Goal: Information Seeking & Learning: Check status

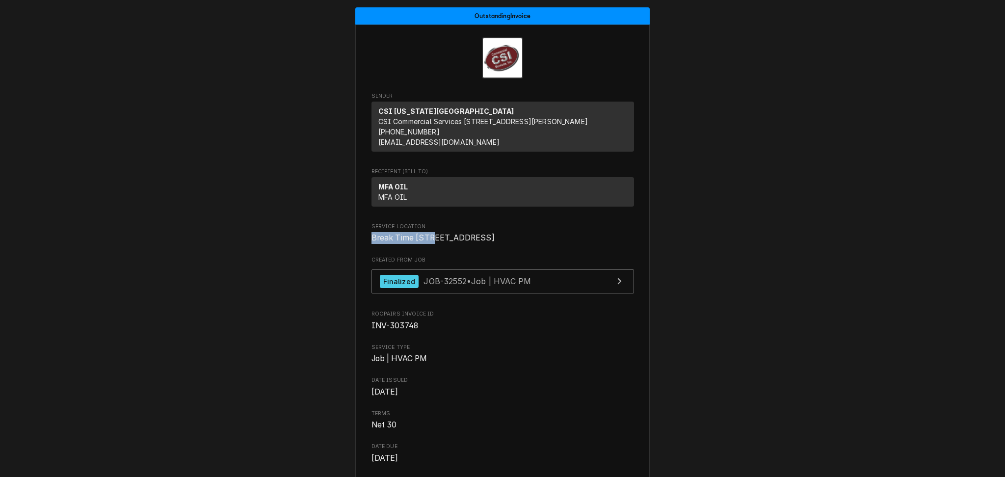
drag, startPoint x: 431, startPoint y: 247, endPoint x: 349, endPoint y: 245, distance: 81.9
copy span "Break Time 3087"
click at [486, 288] on div "Finalized JOB-32552 • Job | HVAC PM" at bounding box center [456, 281] width 152 height 13
click at [430, 244] on span "Break Time [STREET_ADDRESS]" at bounding box center [502, 238] width 262 height 12
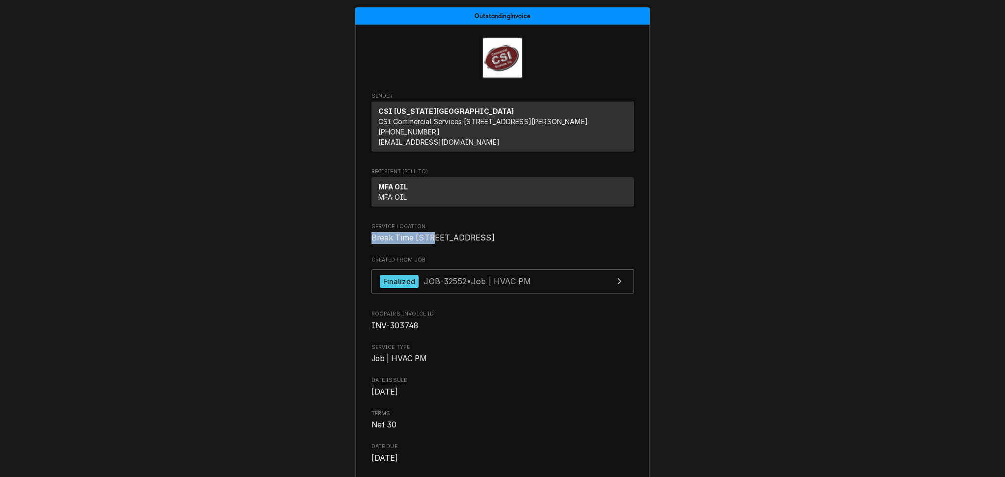
copy span "Break Time 3087"
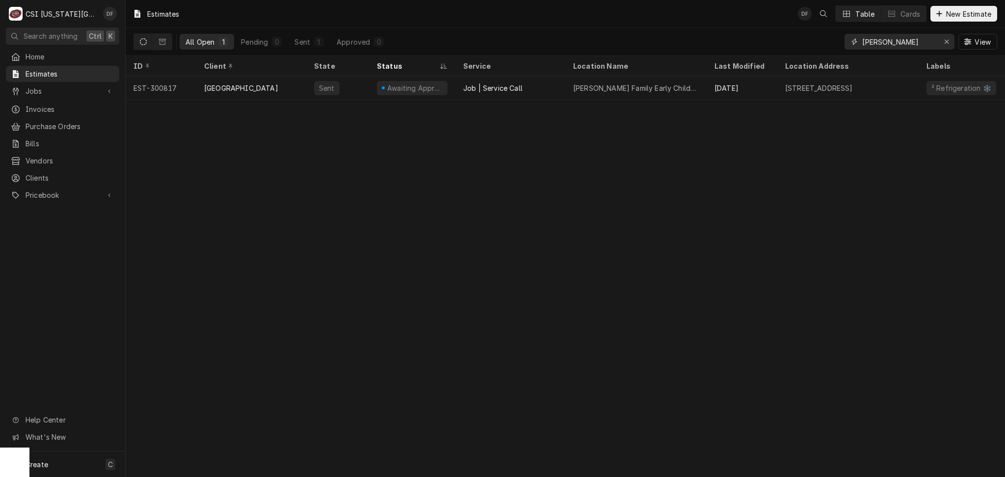
drag, startPoint x: 889, startPoint y: 44, endPoint x: 814, endPoint y: 41, distance: 74.6
click at [814, 41] on div "All Open 1 Pending 0 Sent 1 Approved 0 gerner View" at bounding box center [565, 41] width 864 height 27
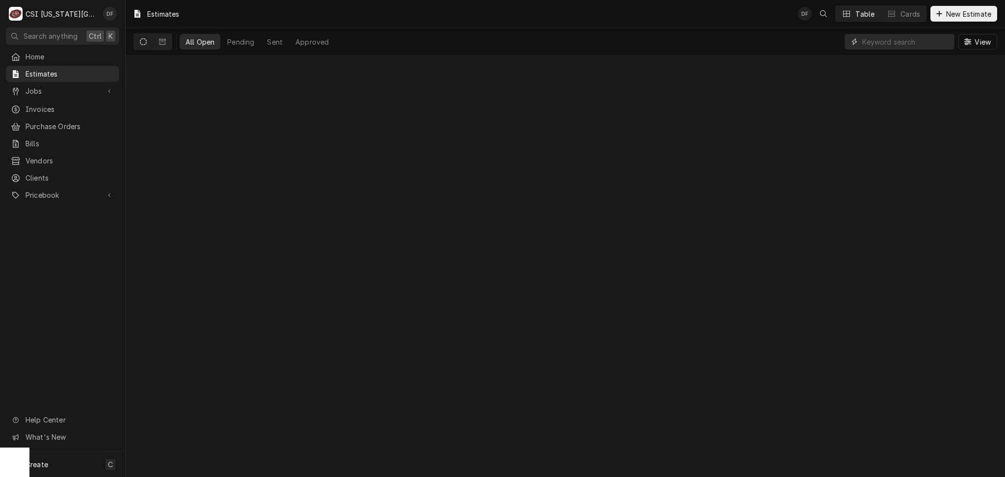
paste input "Break Time 3087"
type input "Break Time 3087"
click at [159, 44] on icon "Dynamic Content Wrapper" at bounding box center [162, 41] width 7 height 7
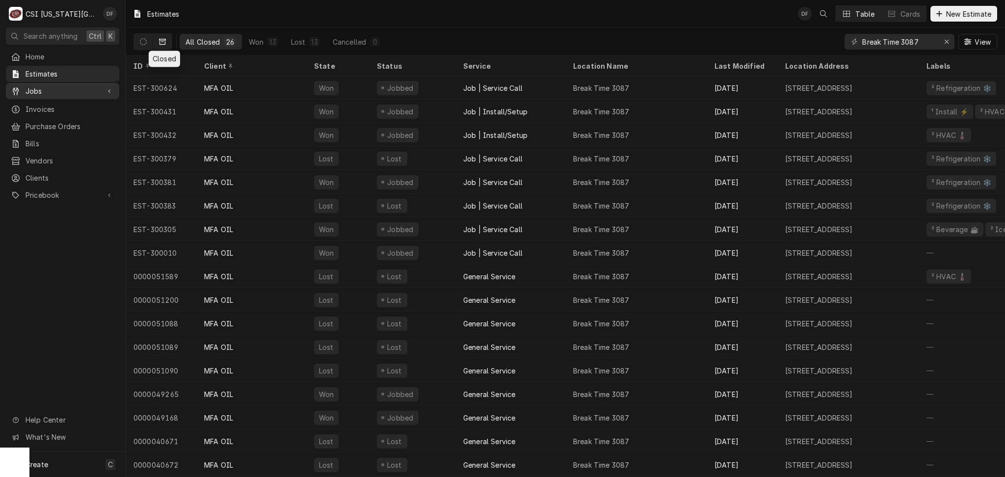
click at [42, 87] on span "Jobs" at bounding box center [63, 91] width 74 height 10
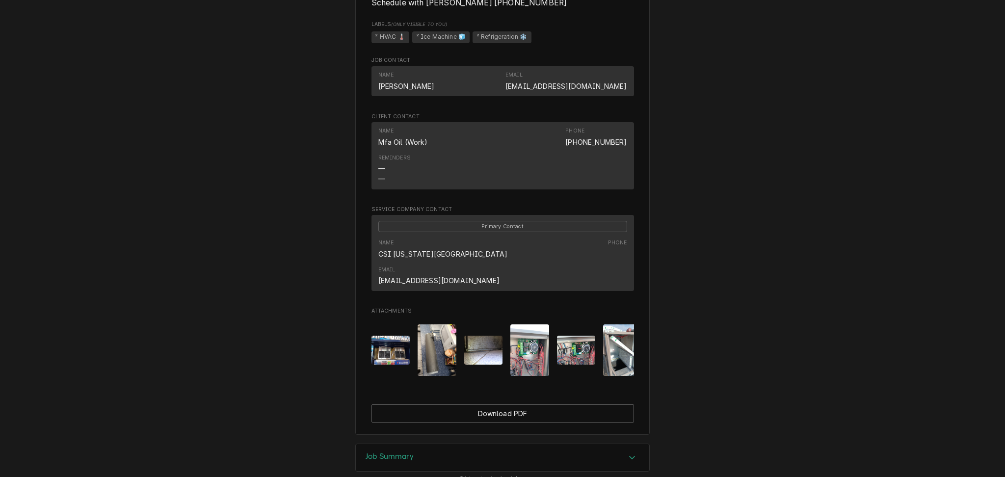
scroll to position [591, 0]
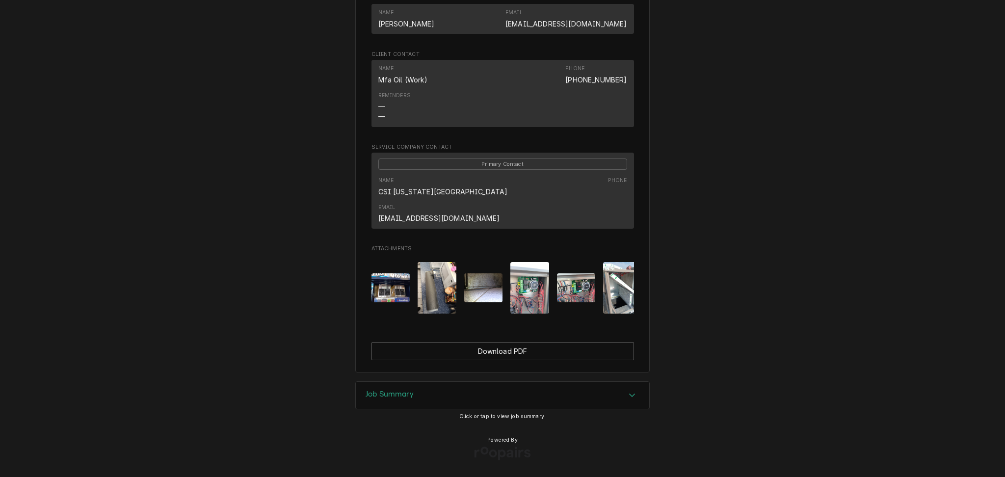
click at [406, 394] on h3 "Job Summary" at bounding box center [390, 394] width 48 height 9
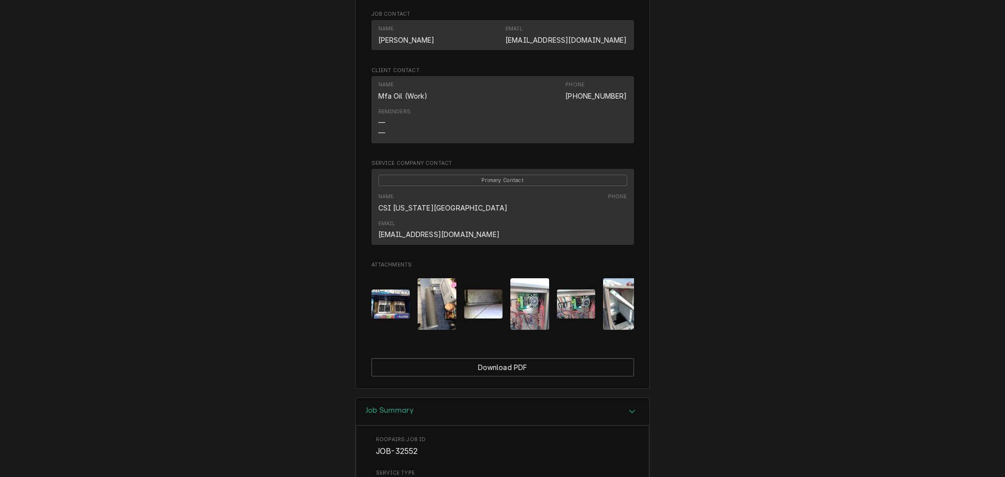
scroll to position [654, 0]
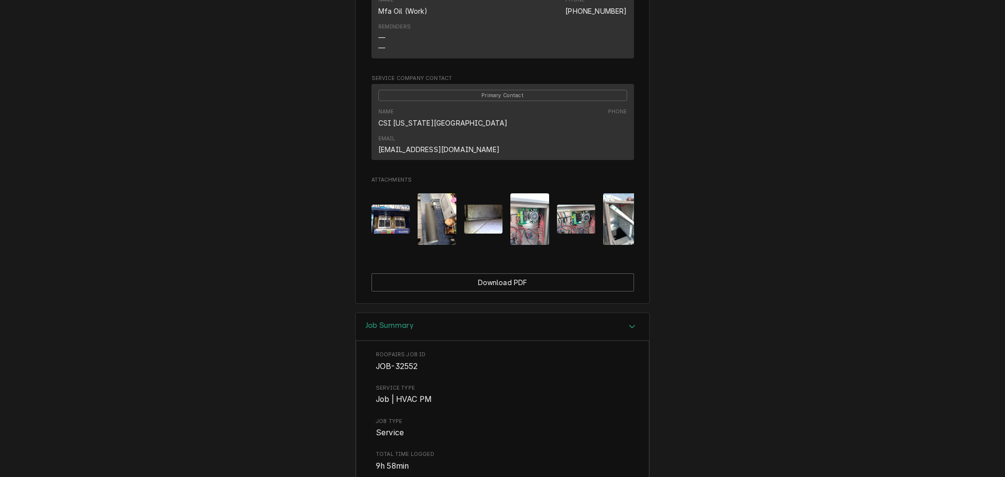
click at [418, 223] on img "Attachments" at bounding box center [437, 219] width 39 height 52
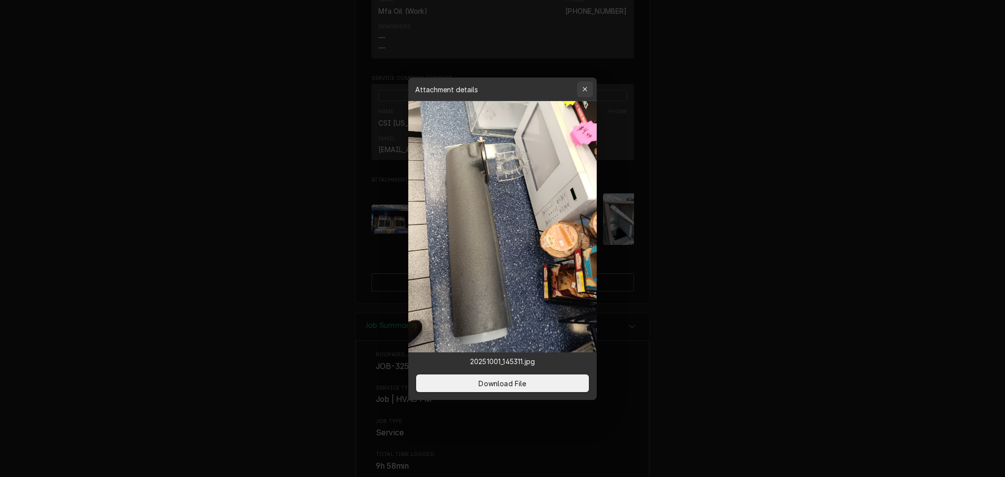
click at [585, 92] on icon "button" at bounding box center [584, 89] width 5 height 7
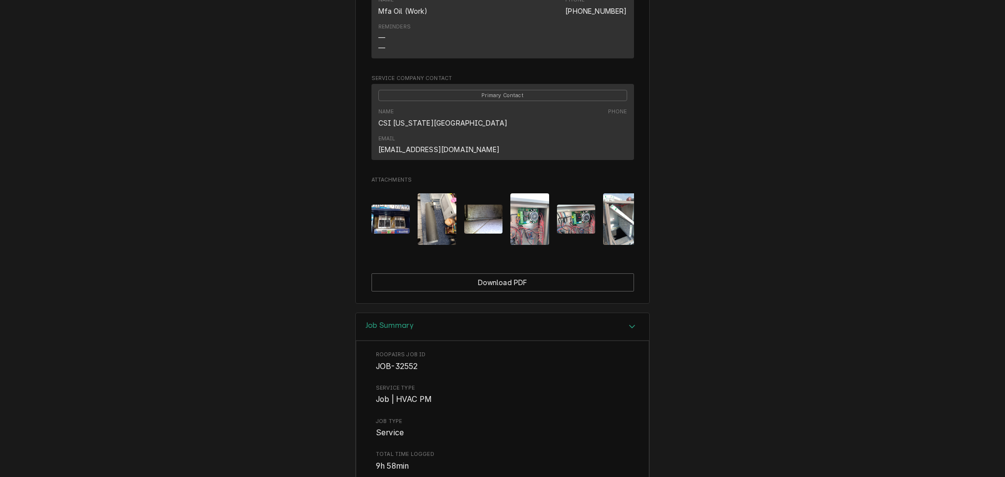
click at [391, 205] on img "Attachments" at bounding box center [390, 219] width 39 height 29
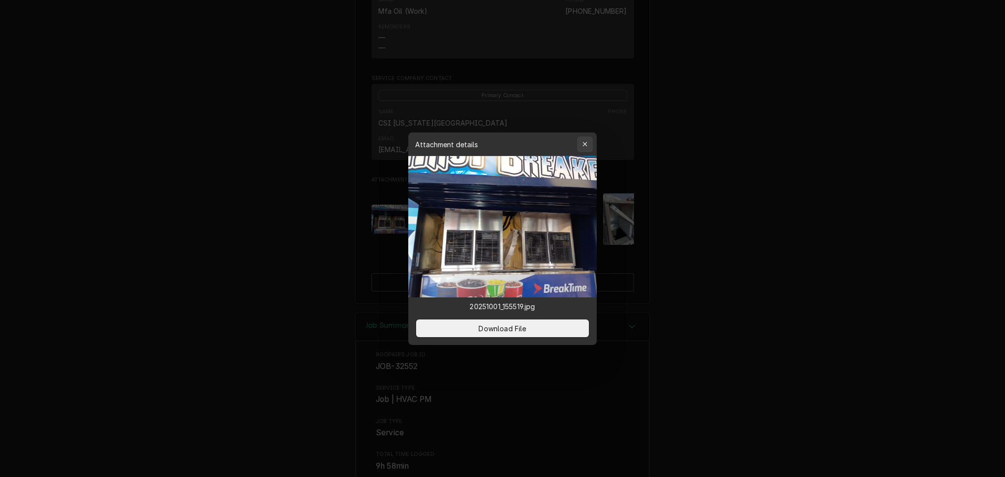
click at [586, 142] on icon "button" at bounding box center [584, 144] width 4 height 4
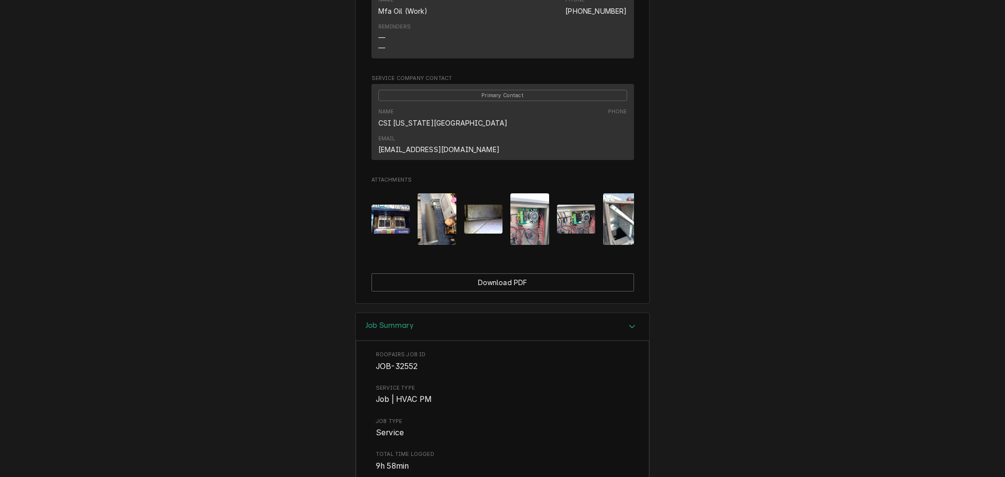
click at [475, 220] on img "Attachments" at bounding box center [483, 219] width 39 height 29
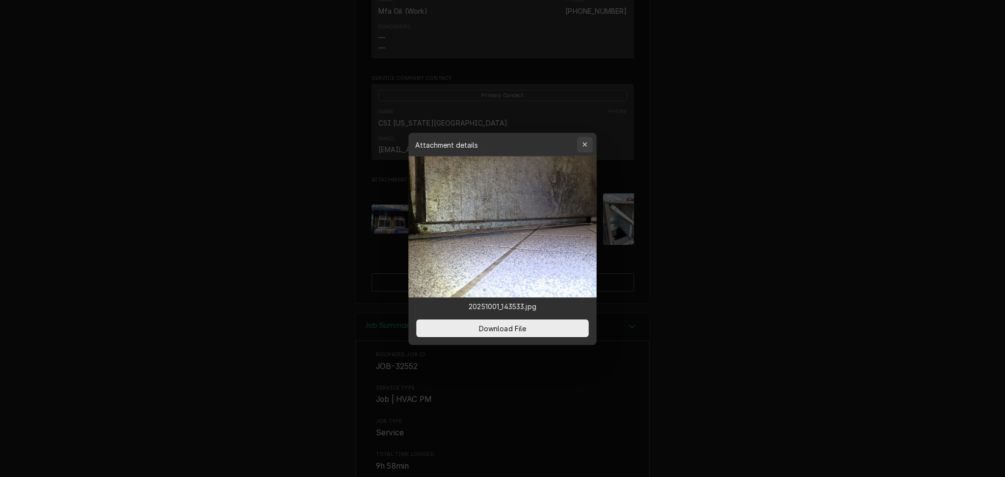
click at [583, 148] on div "button" at bounding box center [585, 144] width 10 height 10
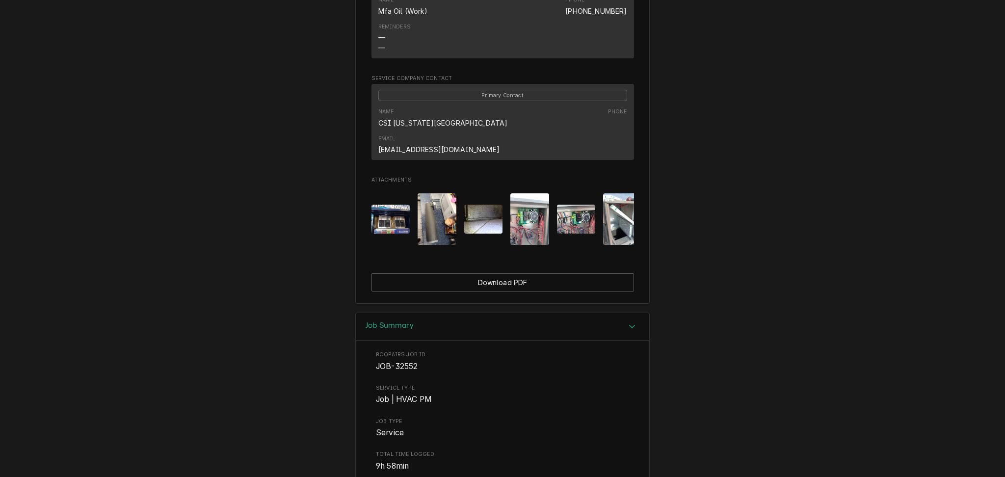
click at [581, 213] on img "Attachments" at bounding box center [576, 219] width 39 height 29
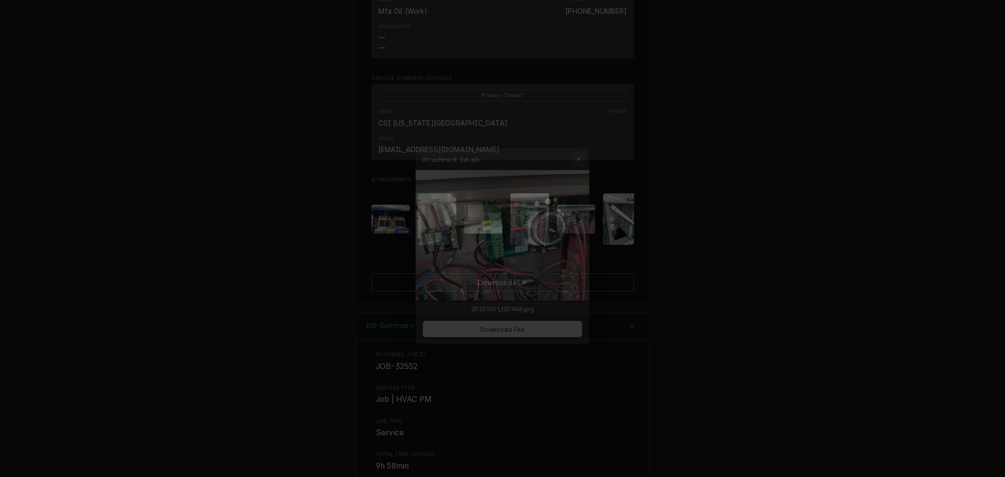
click at [589, 143] on div "button" at bounding box center [585, 144] width 10 height 10
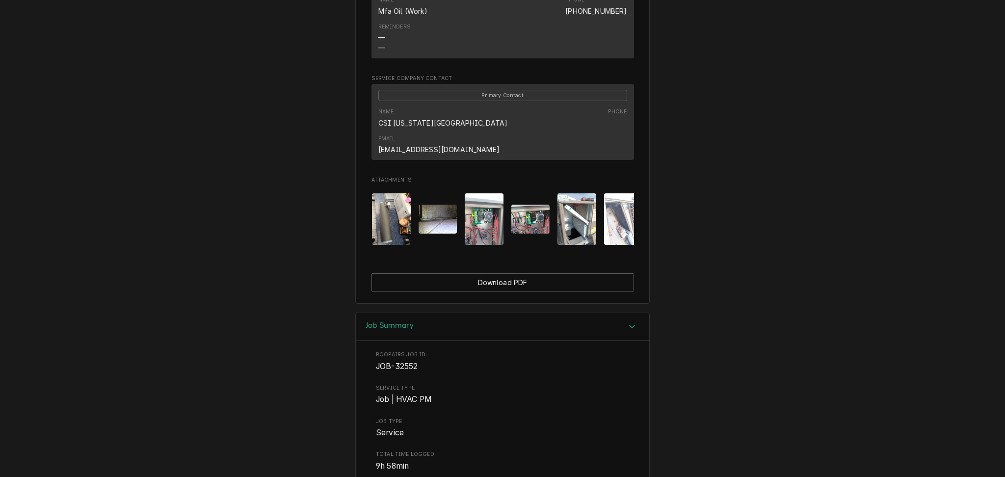
scroll to position [0, 62]
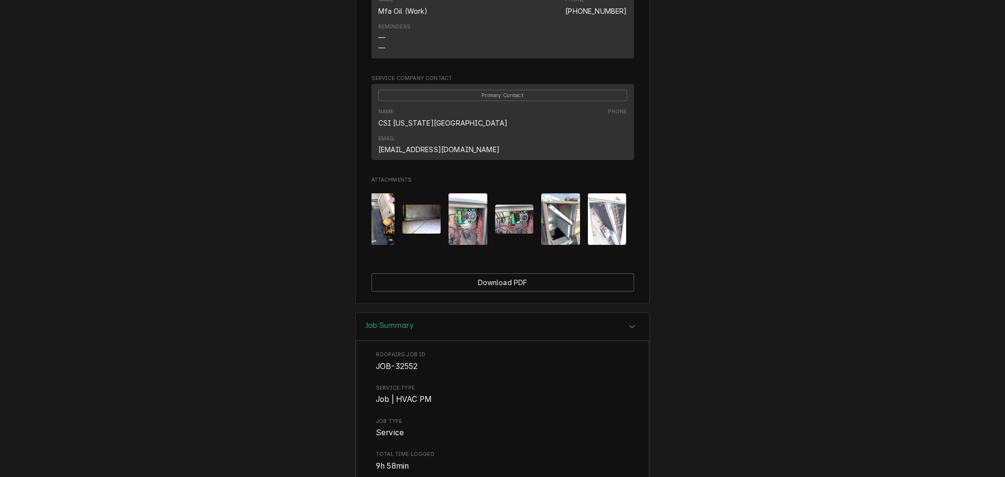
click at [551, 220] on img "Attachments" at bounding box center [560, 219] width 39 height 52
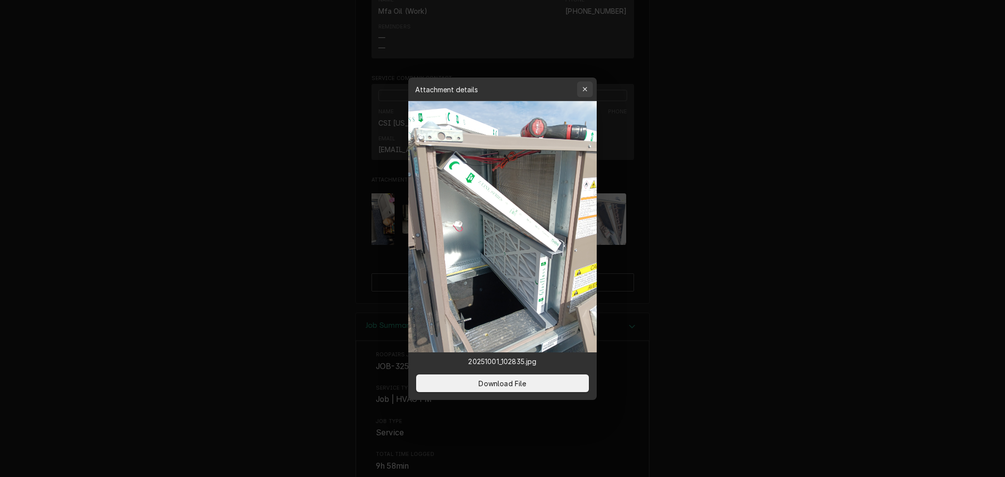
click at [581, 89] on div "button" at bounding box center [585, 89] width 10 height 10
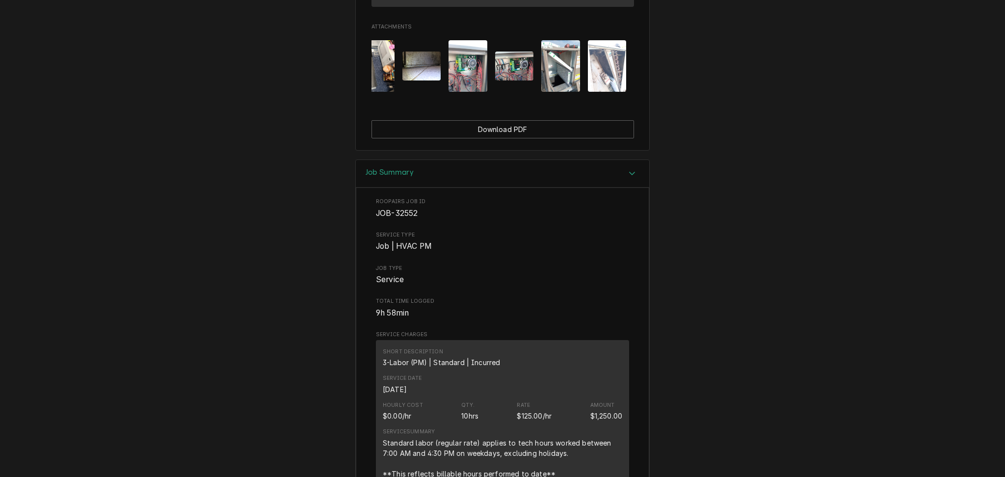
scroll to position [785, 0]
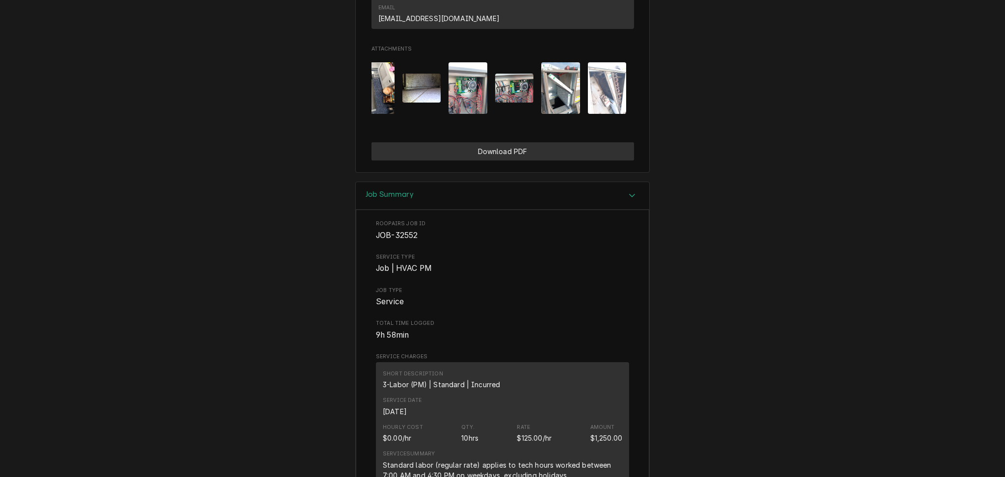
click at [501, 157] on button "Download PDF" at bounding box center [502, 151] width 262 height 18
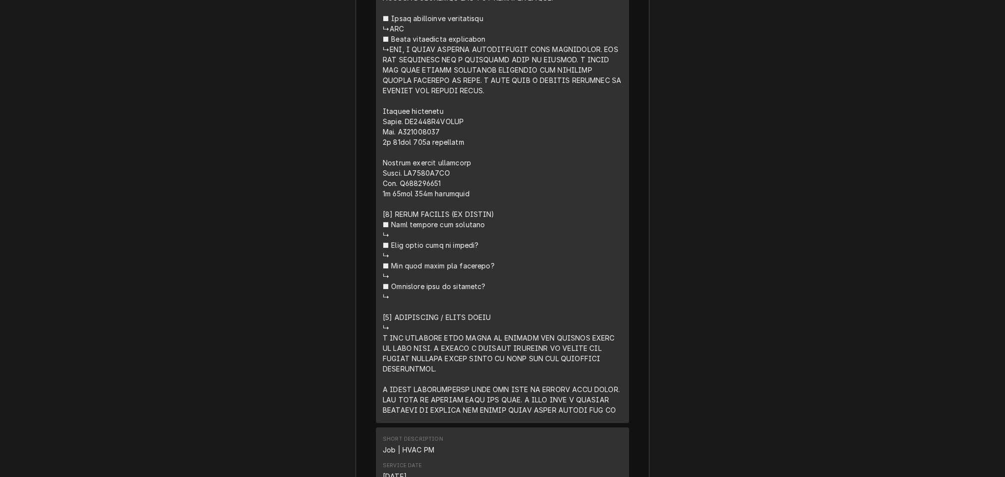
scroll to position [2636, 0]
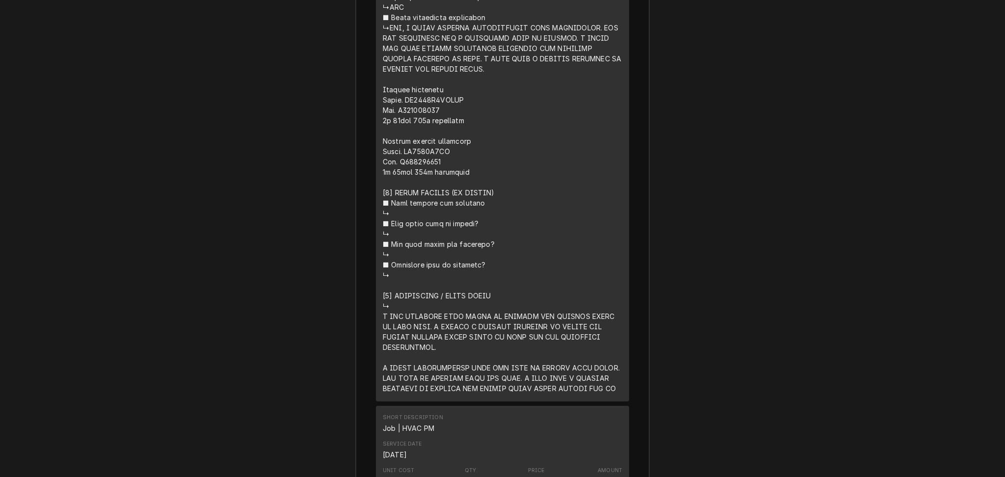
drag, startPoint x: 387, startPoint y: 235, endPoint x: 631, endPoint y: 394, distance: 292.2
copy div "𝗰𝗼𝗻𝗻𝗲𝗰𝘁𝗶𝗼𝗻𝘀 ↳YES ■ 𝗖𝗵𝗲𝗰𝗸 𝗲𝗹𝗲𝗰𝘁𝗿𝗶𝗰𝗮𝗹 𝗰𝗼𝗺𝗽𝗼𝗻𝗲𝗻𝘁𝘀 ↳YES, I FOUND SEVERAL DEFICIENCI…"
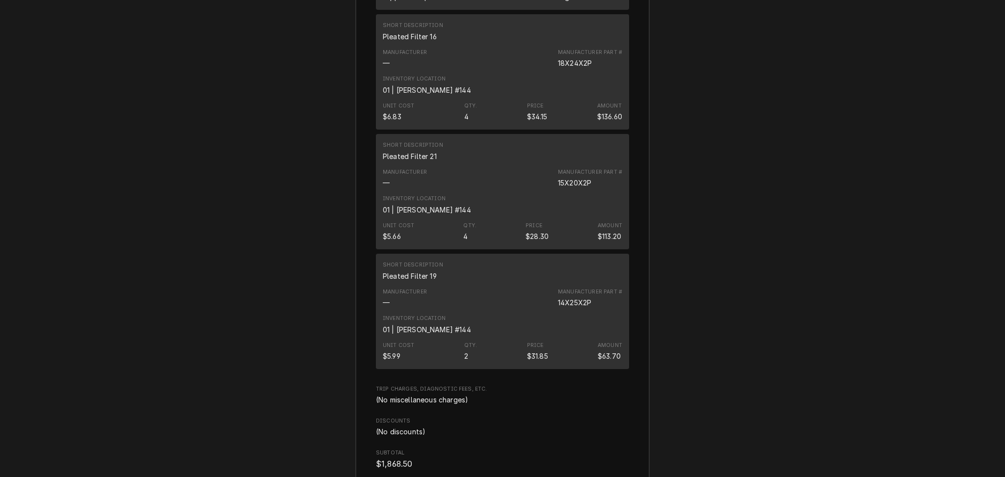
scroll to position [5318, 0]
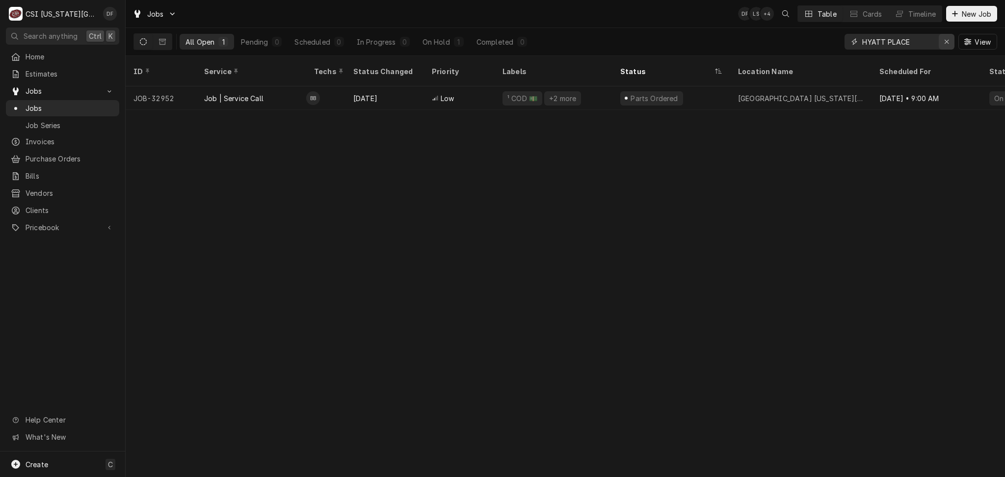
click at [945, 41] on icon "Erase input" at bounding box center [946, 42] width 4 height 4
click at [920, 40] on input "Dynamic Content Wrapper" at bounding box center [908, 42] width 92 height 16
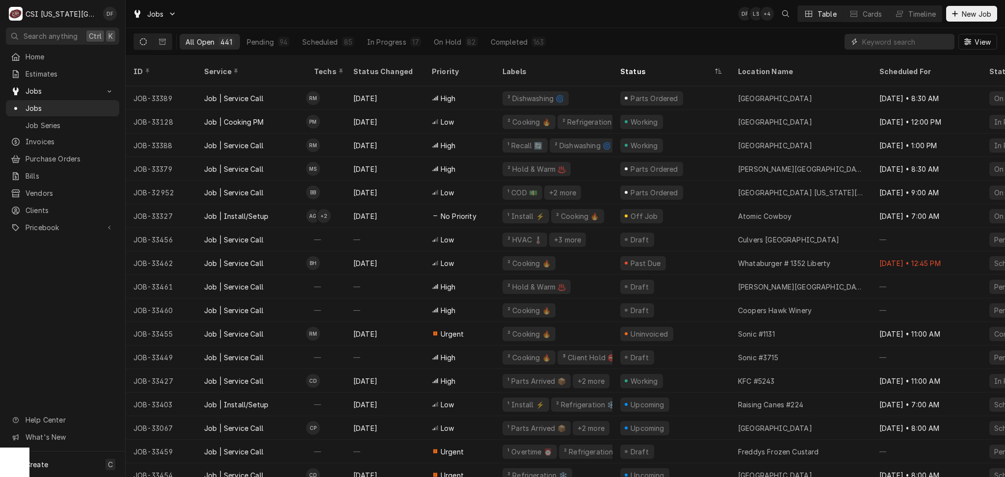
paste input "Break Time 3087"
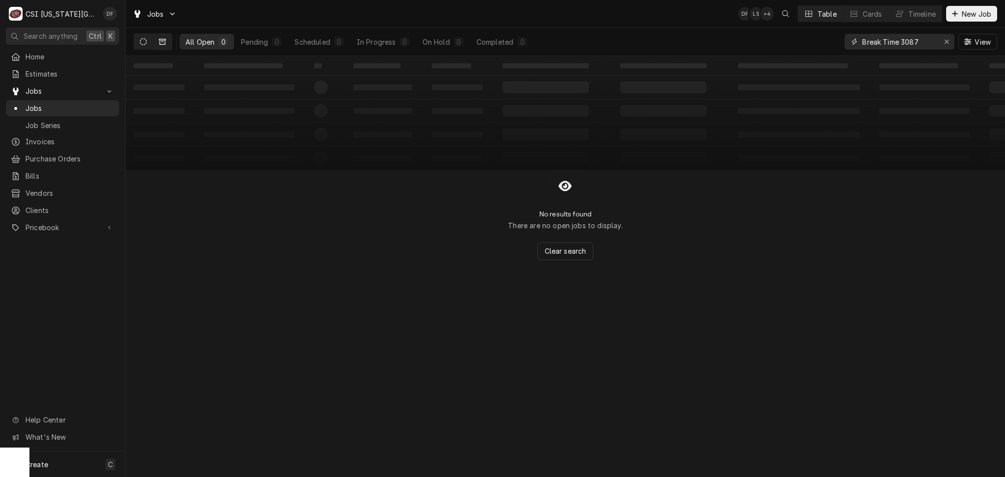
type input "Break Time 3087"
click at [165, 44] on icon "Dynamic Content Wrapper" at bounding box center [162, 42] width 7 height 6
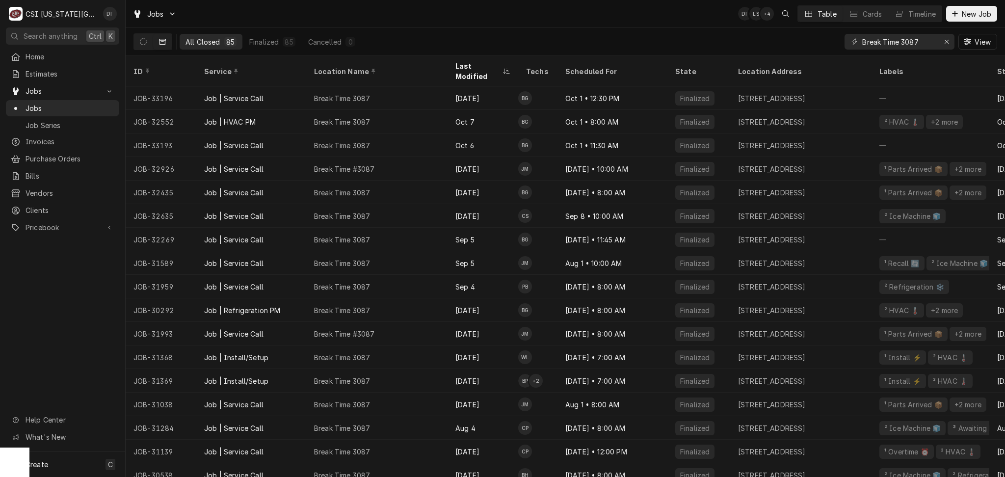
click at [438, 95] on div "Break Time 3087" at bounding box center [376, 98] width 141 height 24
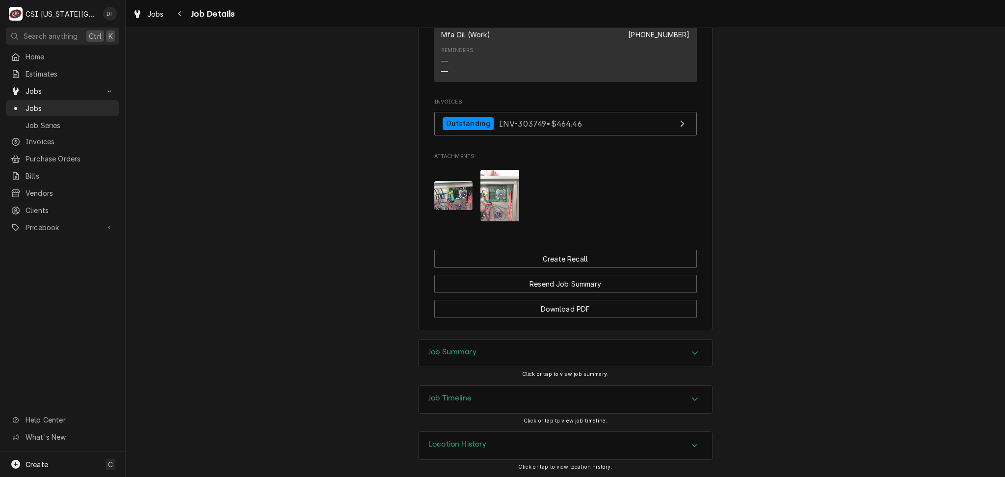
scroll to position [901, 0]
click at [477, 407] on div "Job Timeline" at bounding box center [565, 398] width 293 height 27
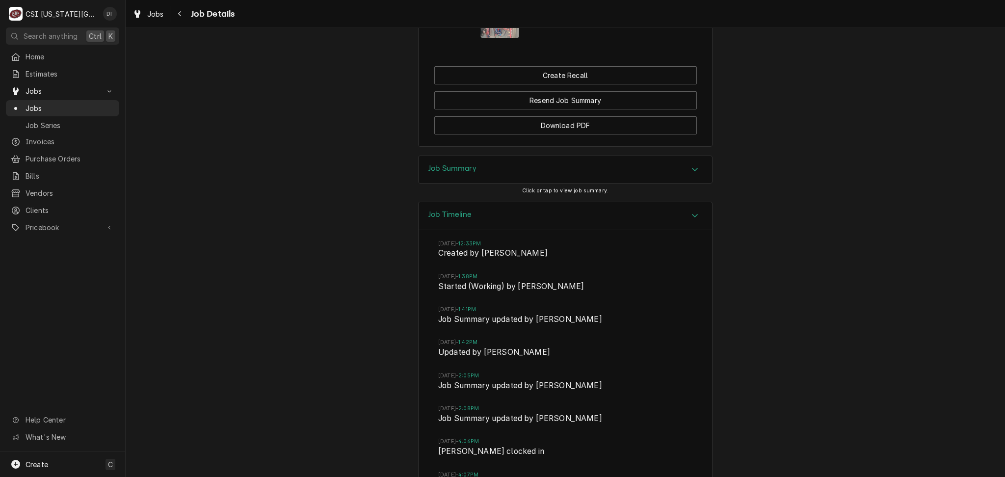
scroll to position [930, 0]
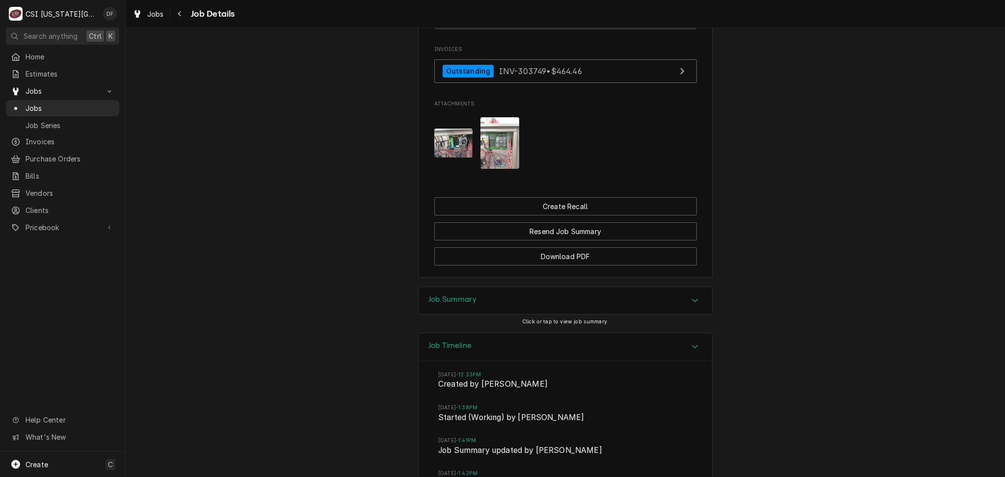
click at [507, 314] on div "Job Summary" at bounding box center [565, 300] width 293 height 27
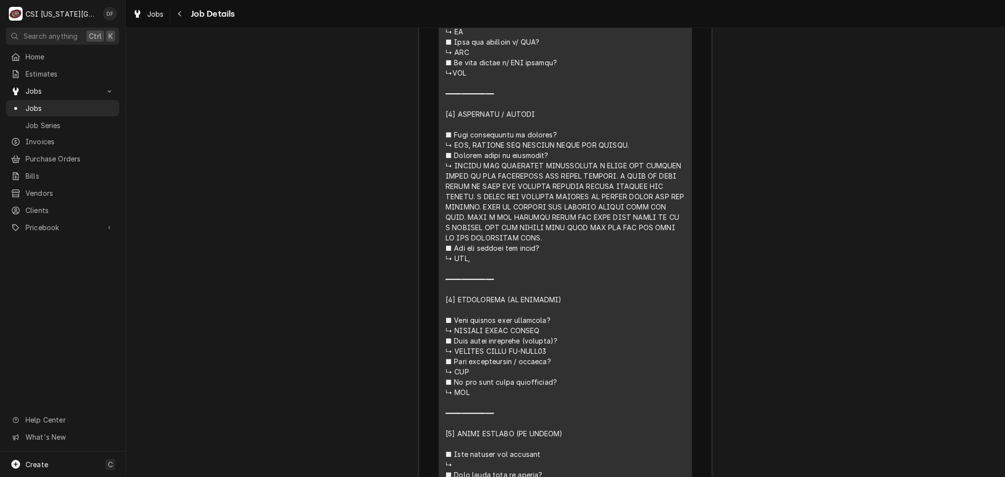
scroll to position [1848, 0]
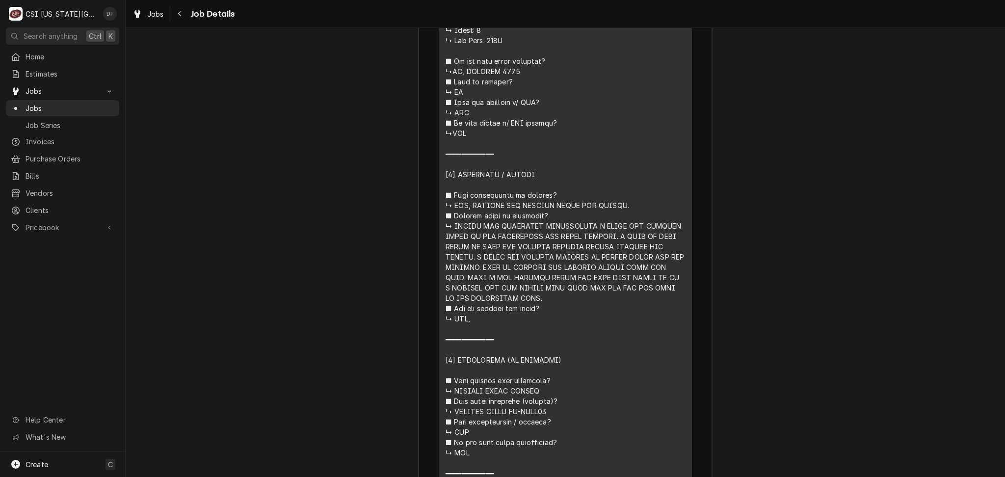
drag, startPoint x: 534, startPoint y: 283, endPoint x: 543, endPoint y: 271, distance: 14.6
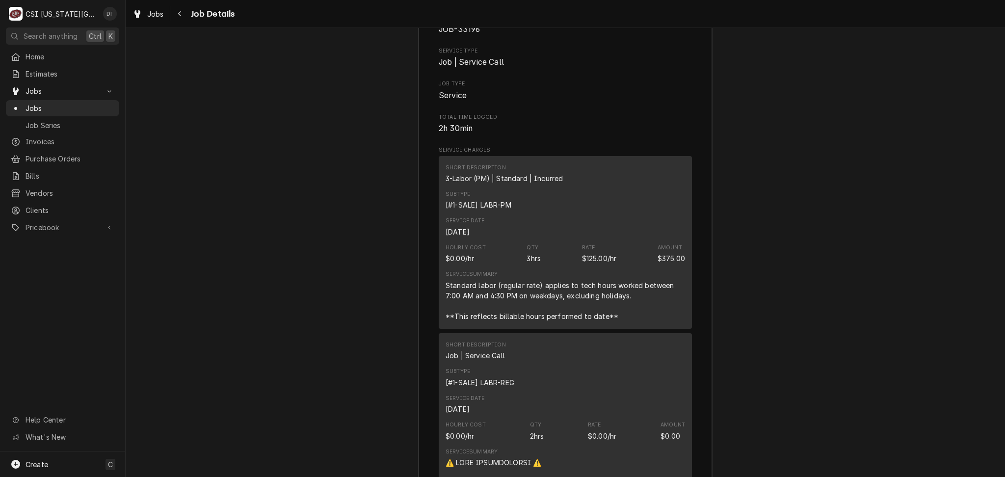
scroll to position [989, 0]
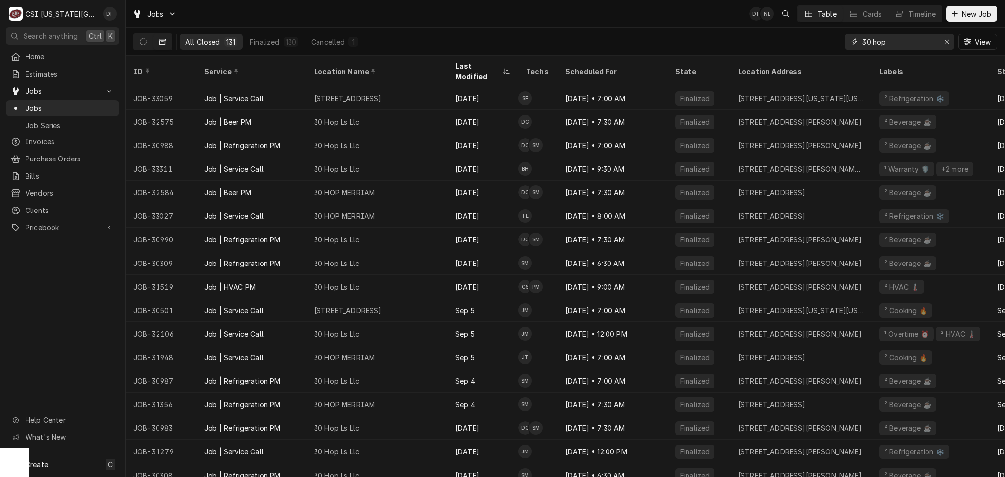
drag, startPoint x: 907, startPoint y: 40, endPoint x: 783, endPoint y: 38, distance: 124.1
click at [784, 33] on div "All Closed 131 Finalized 130 Cancelled 1 30 hop View" at bounding box center [565, 41] width 864 height 27
type input "c"
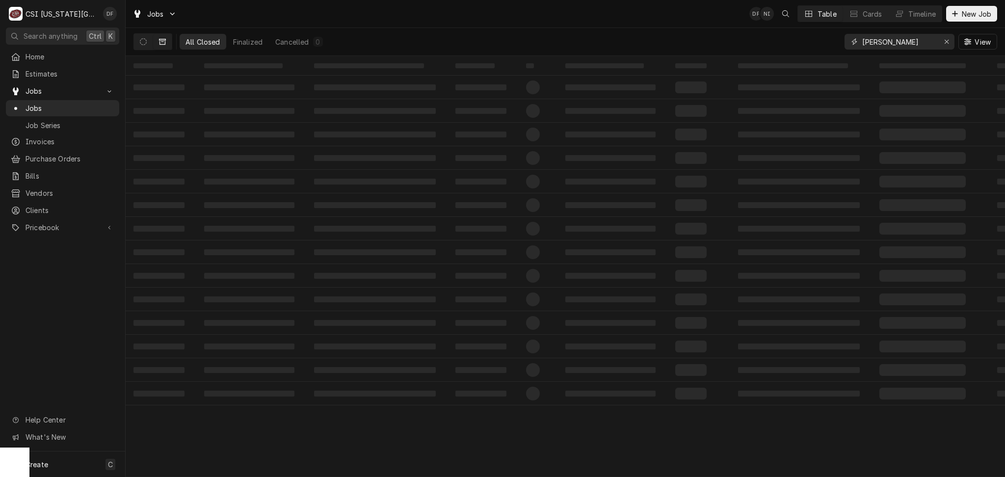
click at [862, 45] on input "anes lawr" at bounding box center [899, 42] width 74 height 16
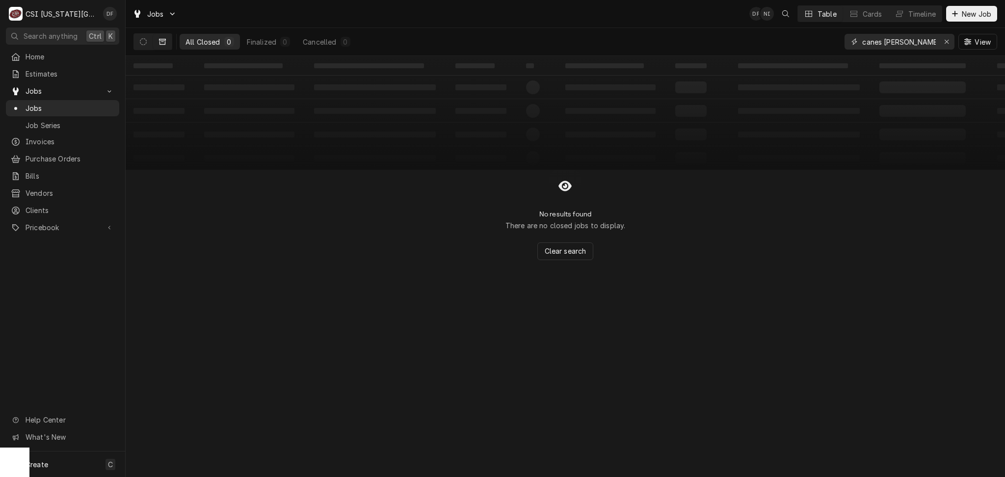
click at [901, 44] on input "canes lawr" at bounding box center [899, 42] width 74 height 16
type input "canes law"
click at [141, 40] on icon "Dynamic Content Wrapper" at bounding box center [143, 41] width 7 height 7
click at [944, 41] on icon "Erase input" at bounding box center [946, 41] width 5 height 7
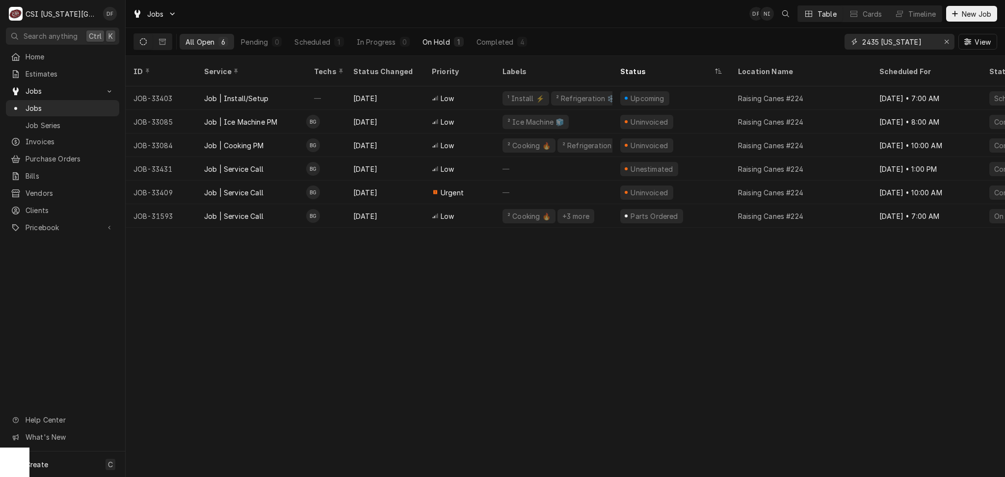
type input "2435 iowa"
click at [428, 43] on div "On Hold" at bounding box center [435, 42] width 27 height 10
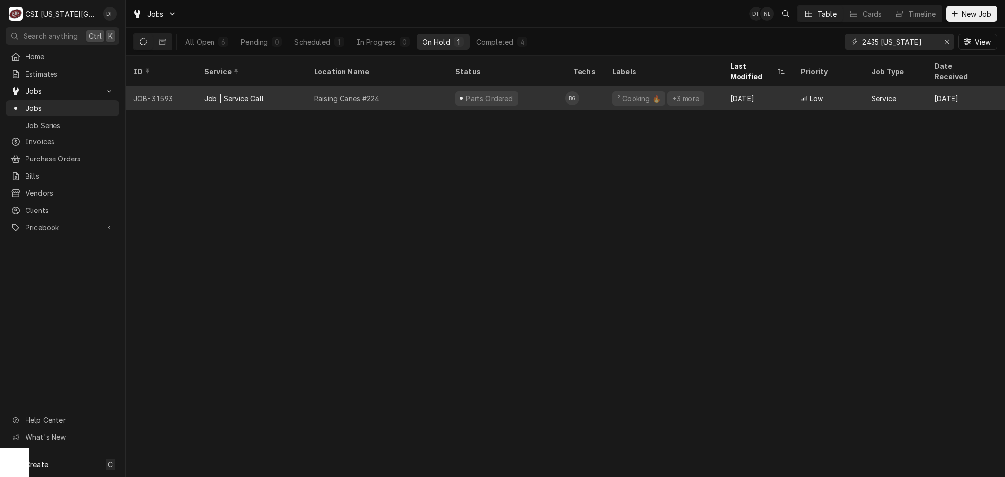
click at [534, 91] on div "Parts Ordered" at bounding box center [506, 98] width 118 height 24
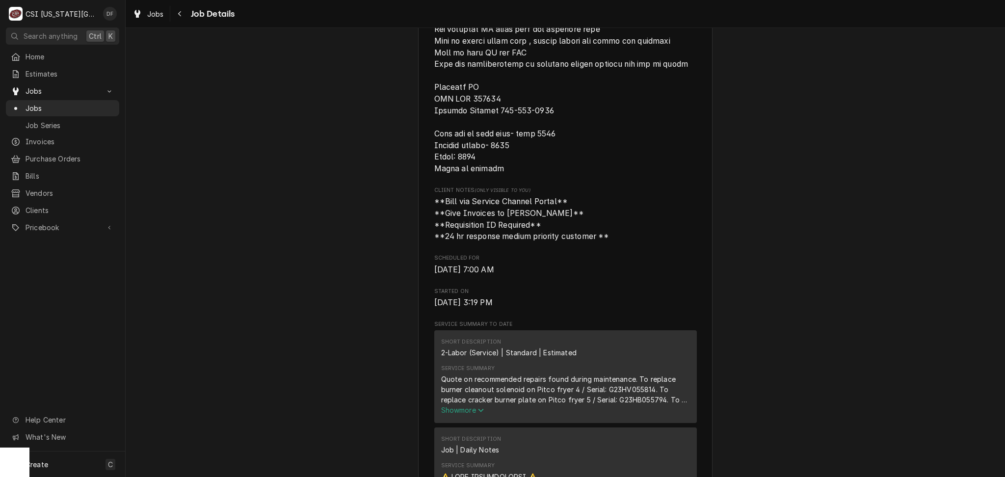
scroll to position [719, 0]
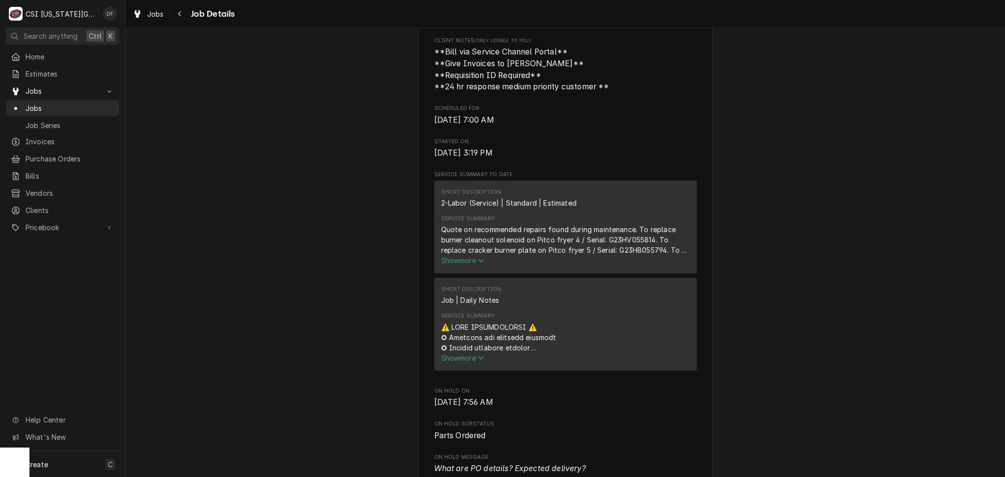
click at [465, 264] on span "Show more" at bounding box center [462, 260] width 43 height 8
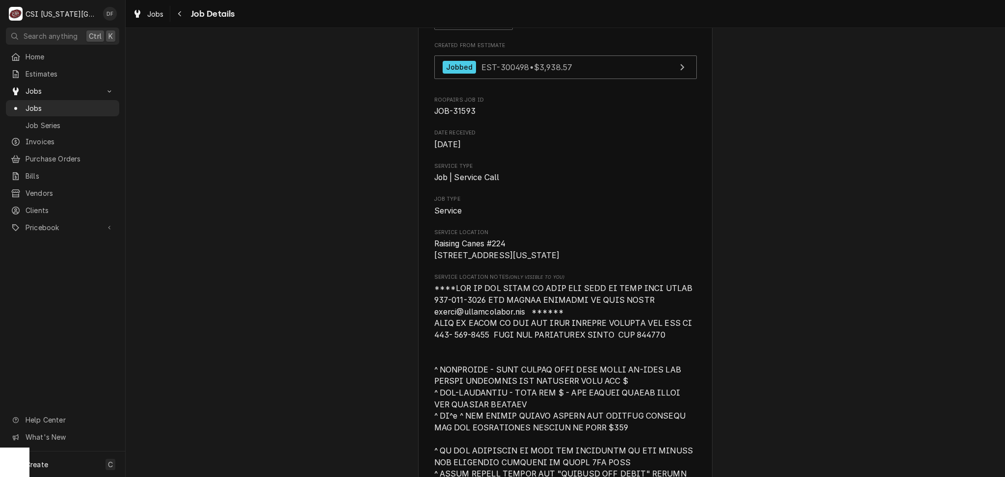
scroll to position [0, 0]
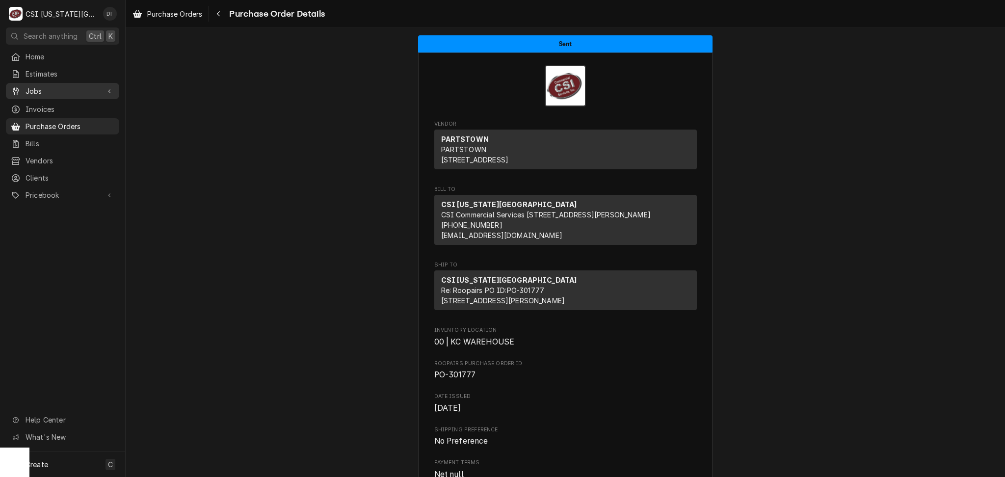
click at [48, 91] on span "Jobs" at bounding box center [63, 91] width 74 height 10
click at [58, 103] on span "Jobs" at bounding box center [70, 108] width 89 height 10
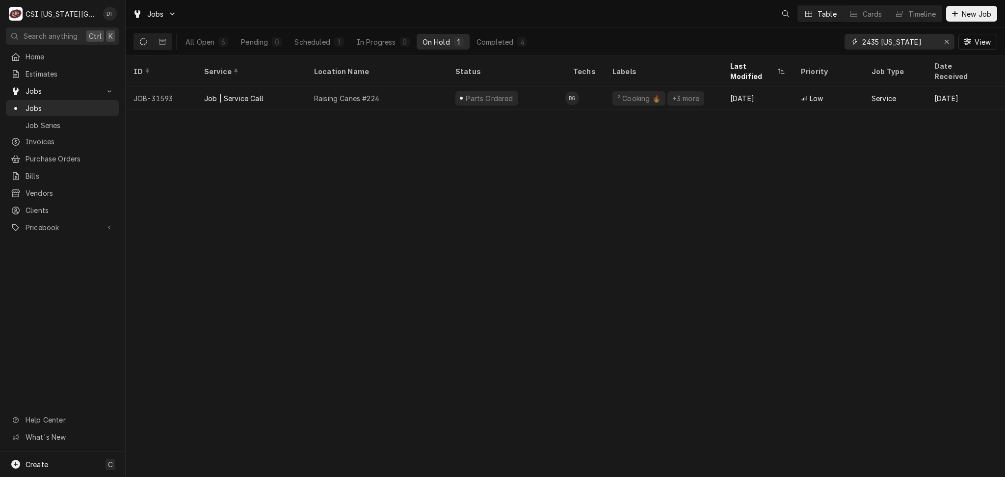
drag, startPoint x: 909, startPoint y: 38, endPoint x: 854, endPoint y: 43, distance: 54.7
click at [856, 43] on div "2435 iowa" at bounding box center [899, 42] width 110 height 16
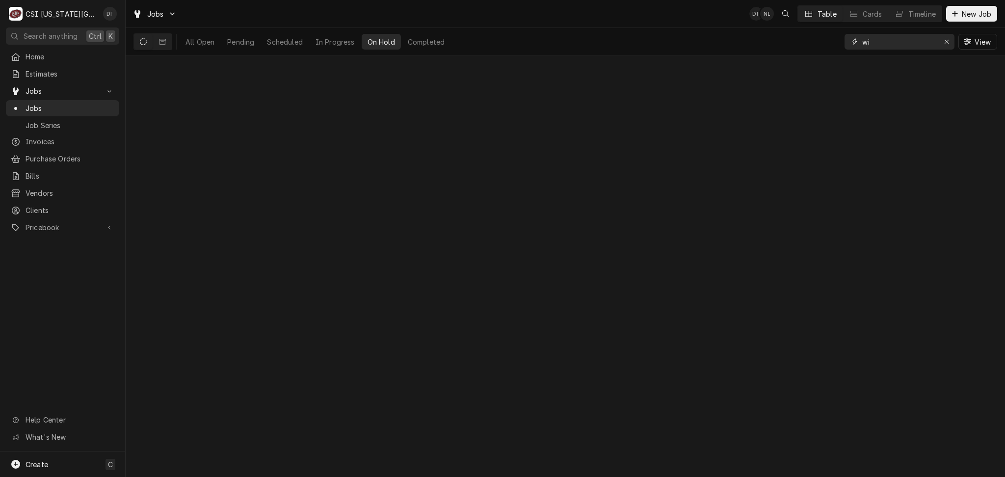
type input "w"
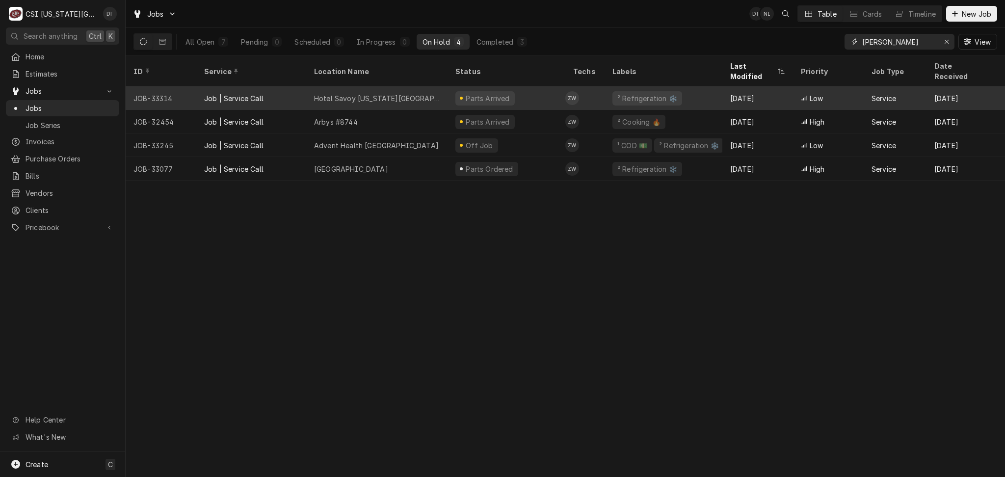
type input "zach wils"
click at [505, 91] on div "Parts Arrived" at bounding box center [484, 98] width 59 height 14
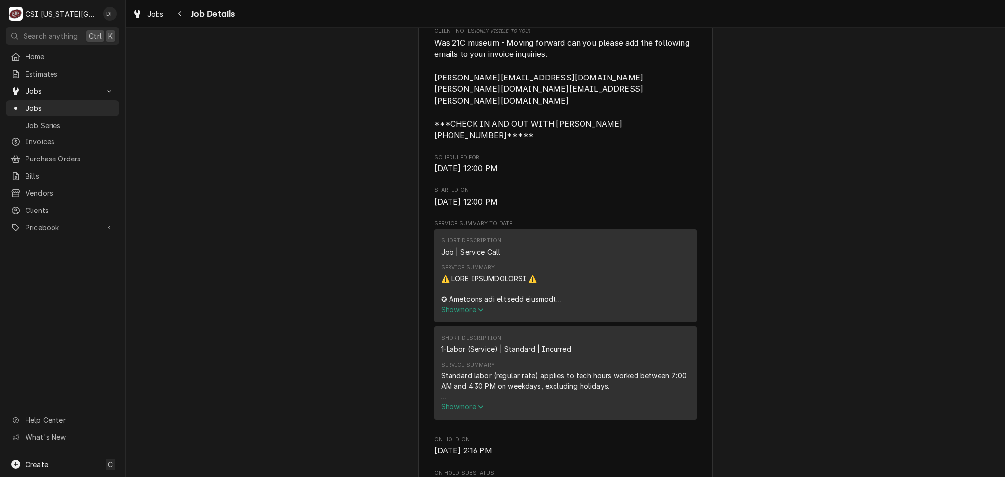
scroll to position [589, 0]
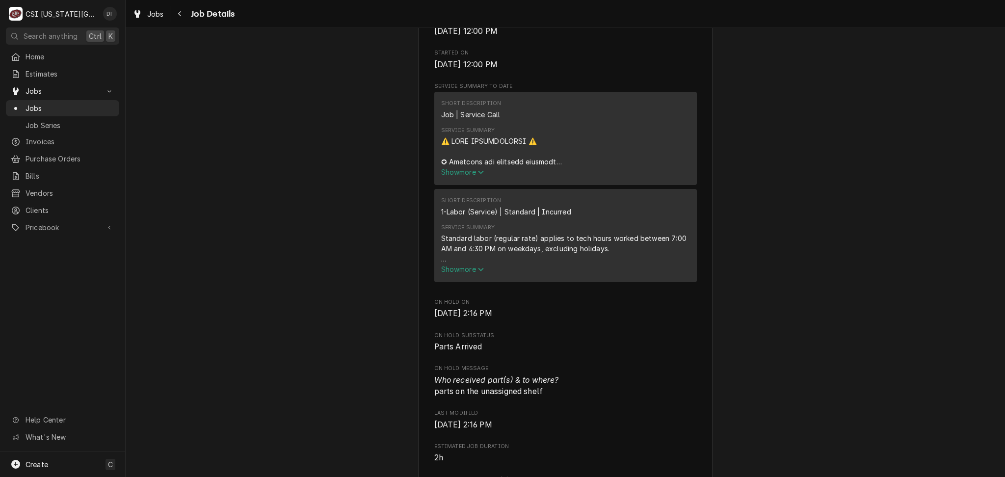
click at [467, 168] on span "Show more" at bounding box center [462, 172] width 43 height 8
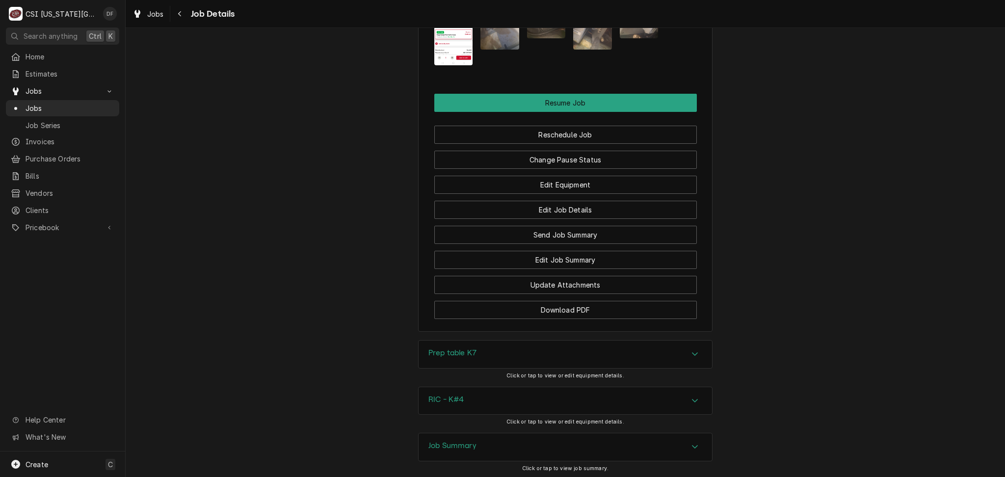
scroll to position [2420, 0]
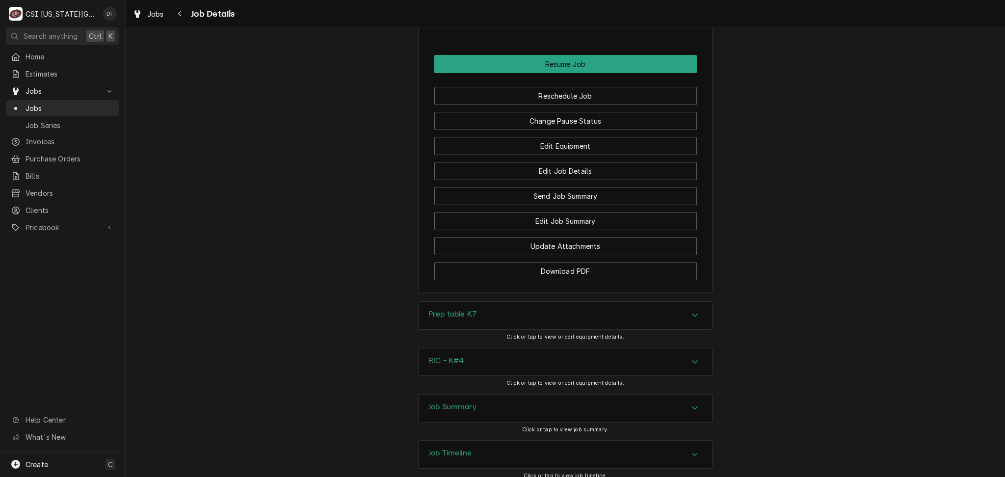
click at [487, 441] on div "Job Timeline" at bounding box center [565, 454] width 293 height 27
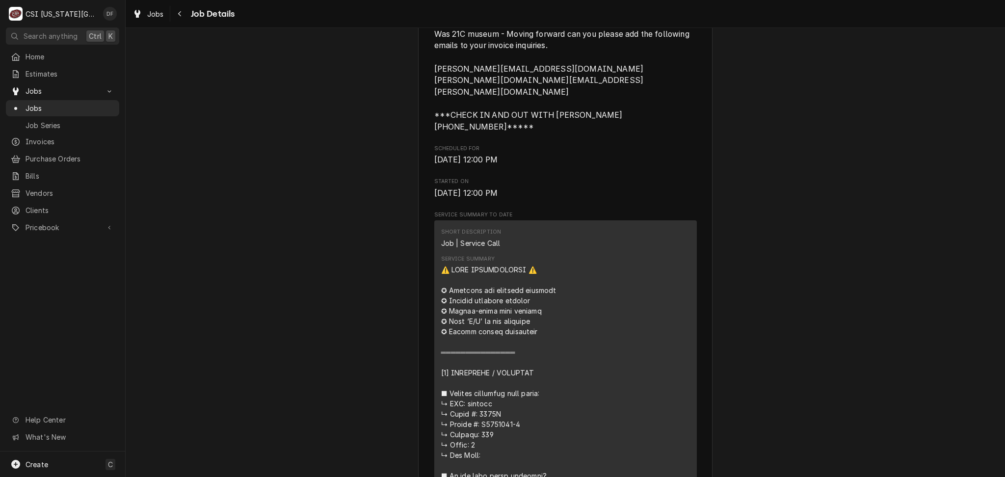
scroll to position [2, 0]
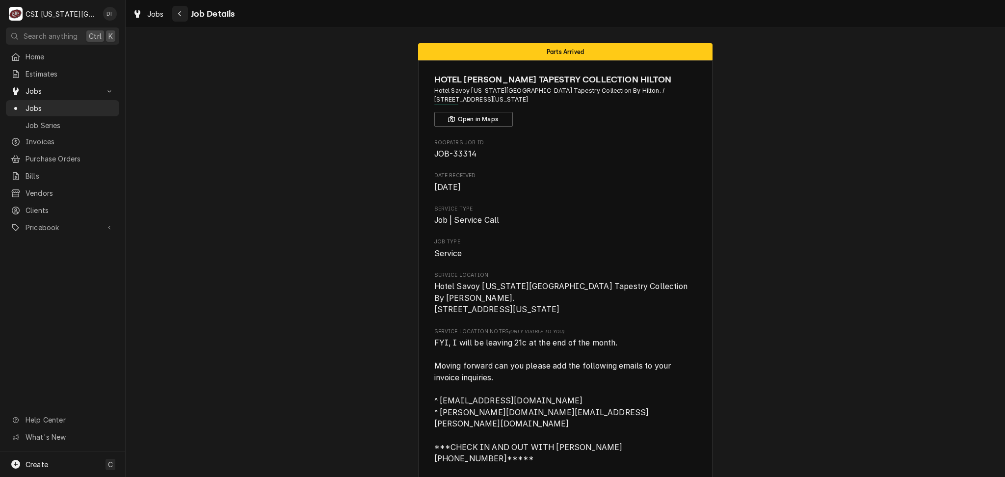
click at [176, 9] on div "Navigate back" at bounding box center [180, 14] width 10 height 10
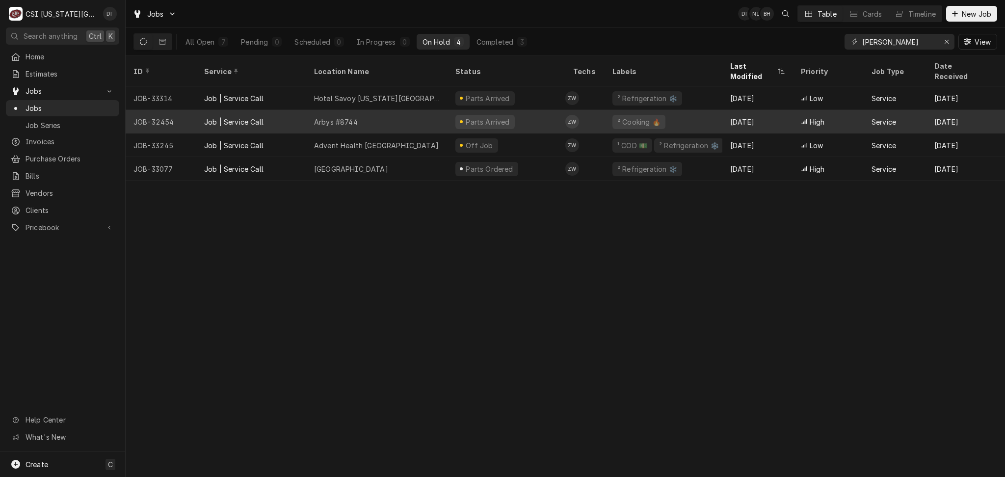
click at [460, 116] on div "Parts Arrived" at bounding box center [484, 122] width 59 height 14
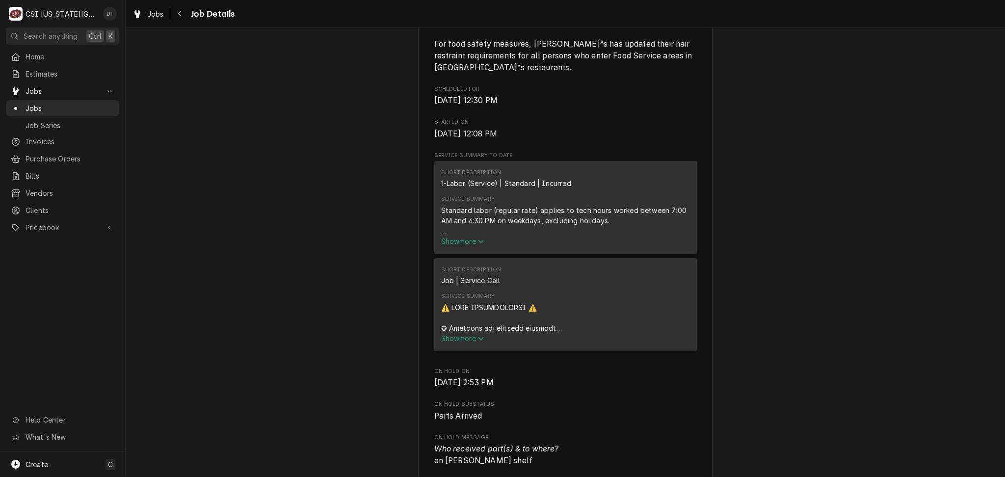
scroll to position [589, 0]
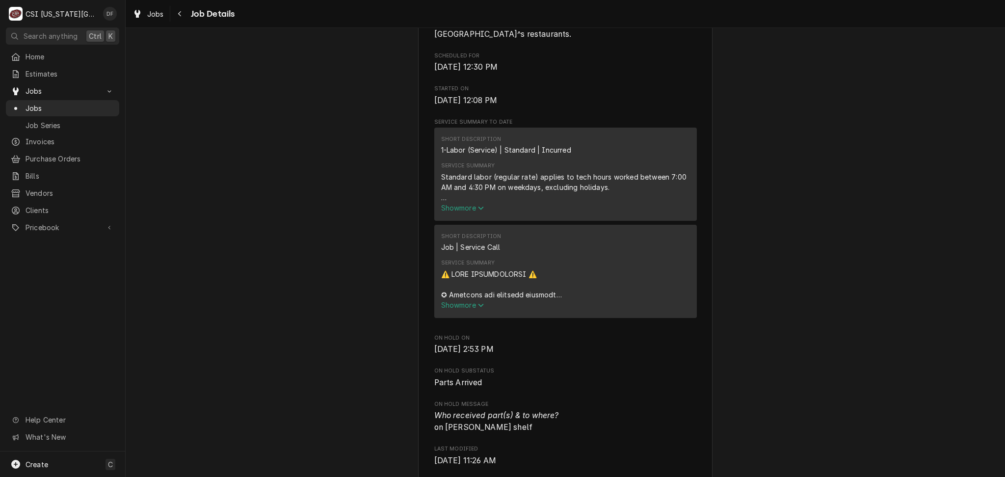
click at [465, 204] on span "Show more" at bounding box center [462, 208] width 43 height 8
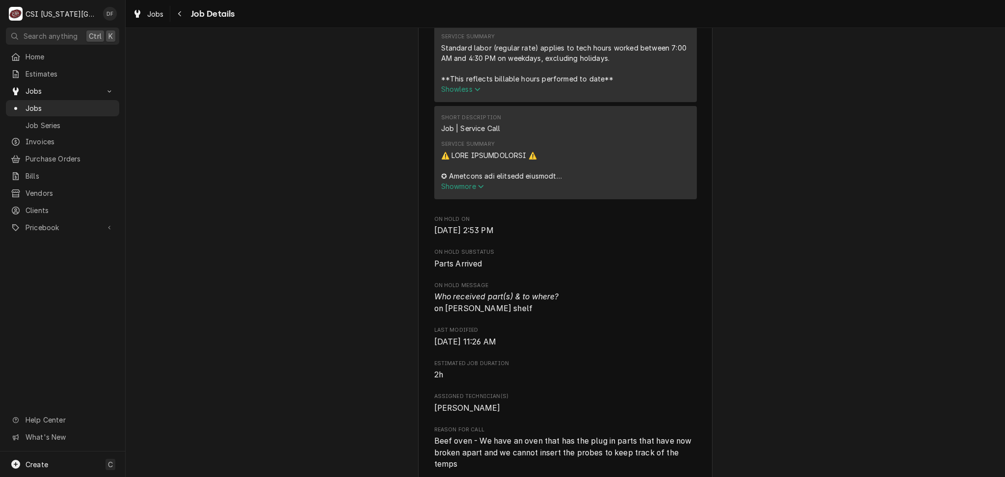
scroll to position [719, 0]
click at [471, 181] on span "Show more" at bounding box center [462, 185] width 43 height 8
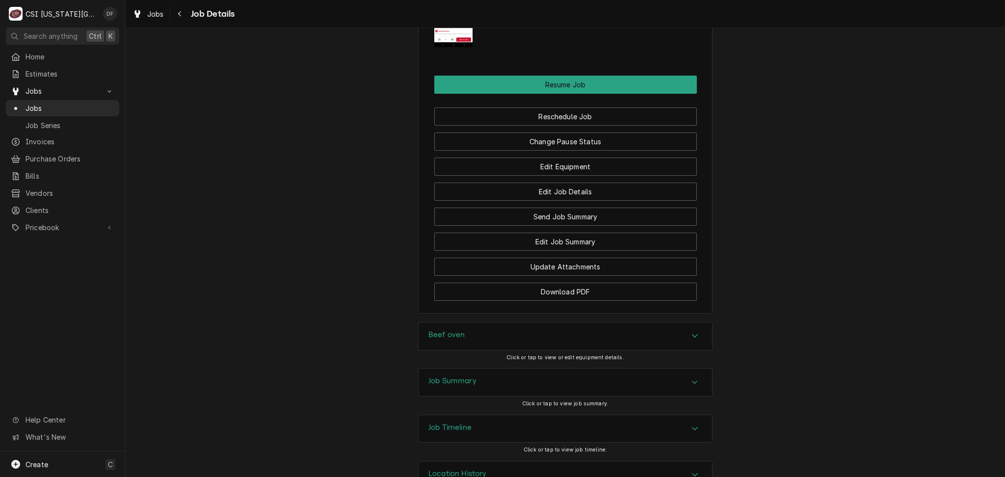
scroll to position [2607, 0]
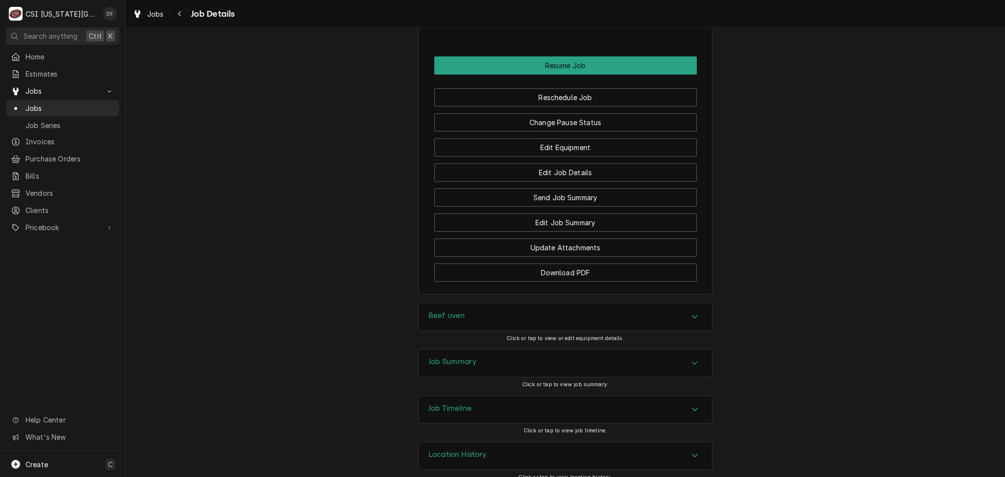
click at [475, 355] on div "Job Summary" at bounding box center [565, 362] width 293 height 27
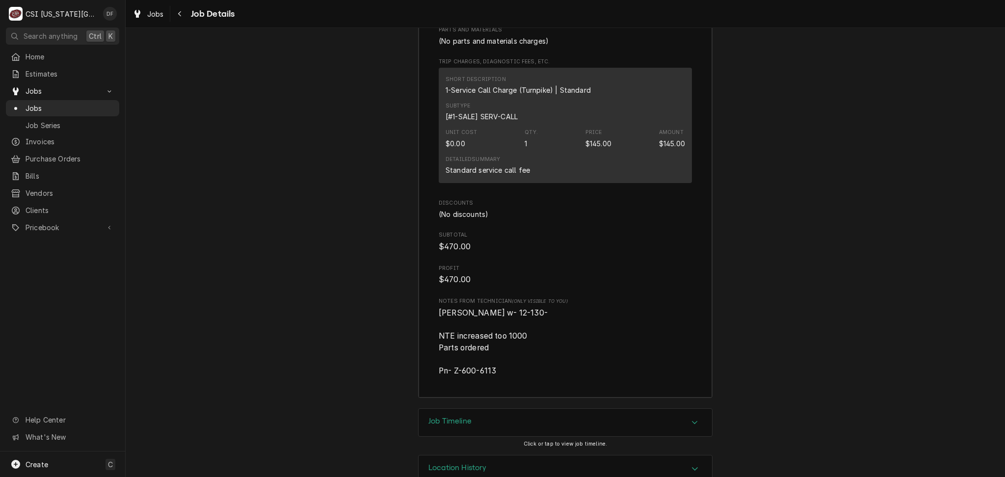
scroll to position [4214, 0]
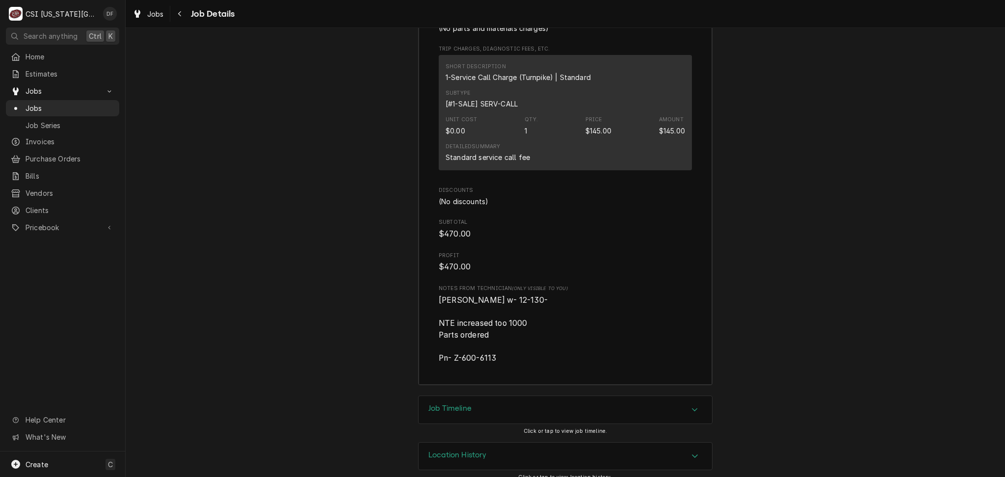
click at [492, 398] on div "Job Timeline" at bounding box center [565, 409] width 293 height 27
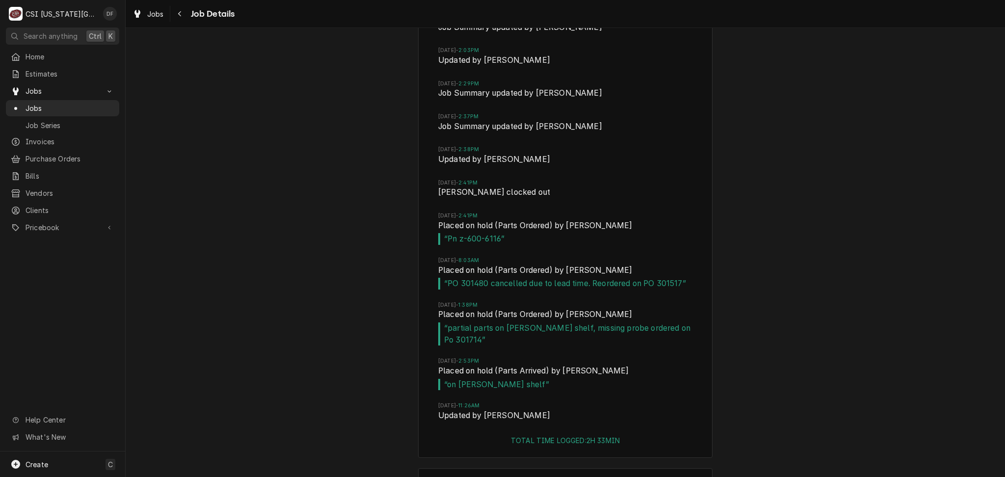
scroll to position [4857, 0]
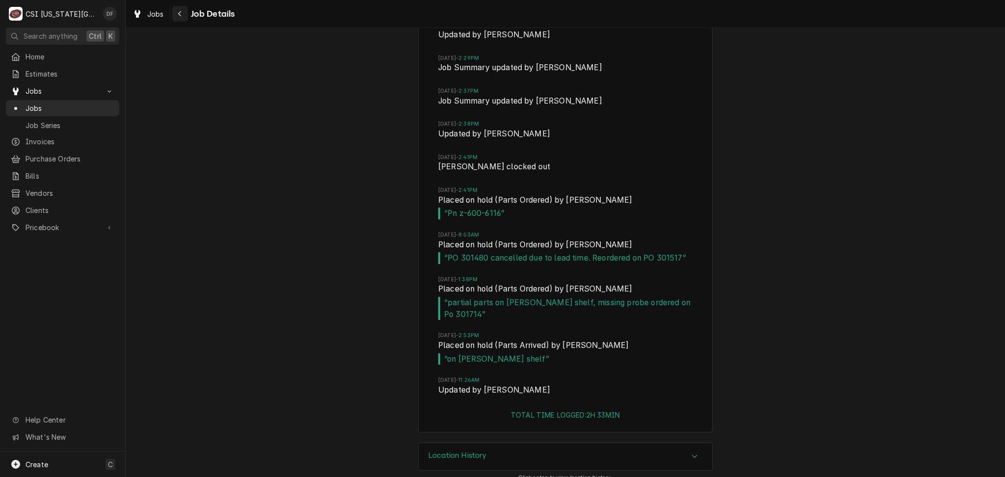
click at [184, 8] on button "Navigate back" at bounding box center [180, 14] width 16 height 16
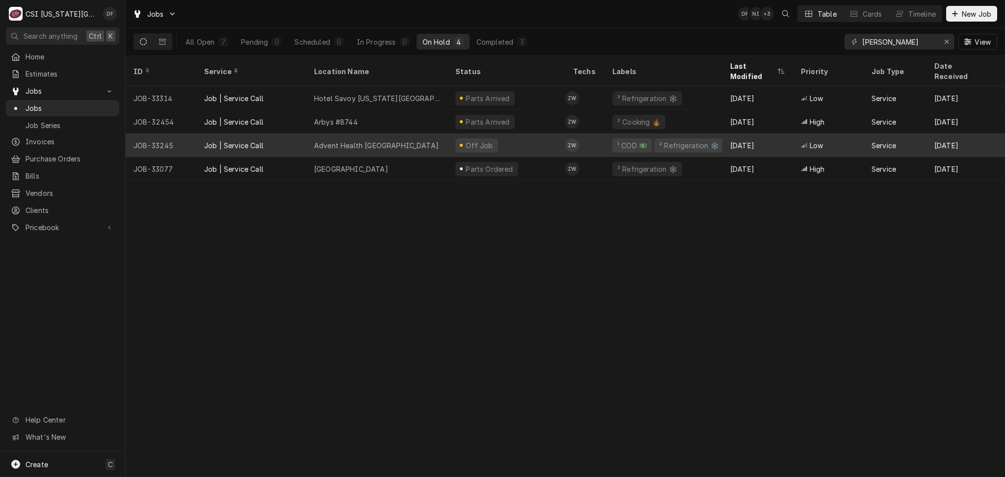
click at [497, 135] on div "Off Job" at bounding box center [506, 145] width 118 height 24
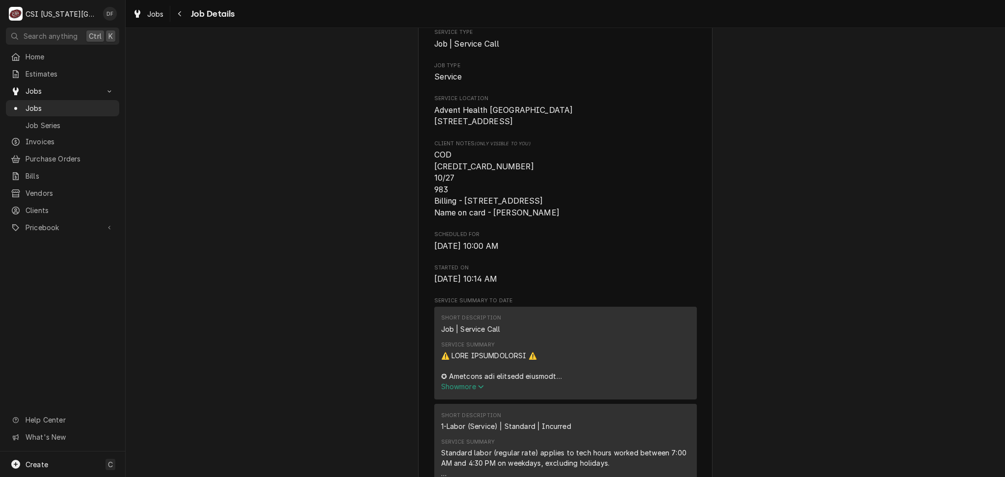
scroll to position [262, 0]
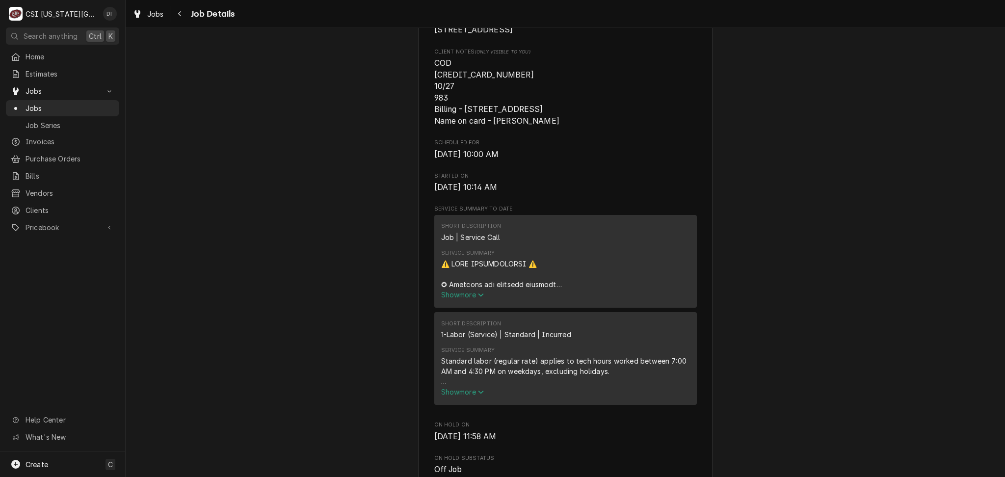
click at [452, 400] on div "Service Summary Standard labor (regular rate) applies to tech hours worked betw…" at bounding box center [565, 371] width 249 height 57
click at [451, 396] on span "Show more" at bounding box center [462, 392] width 43 height 8
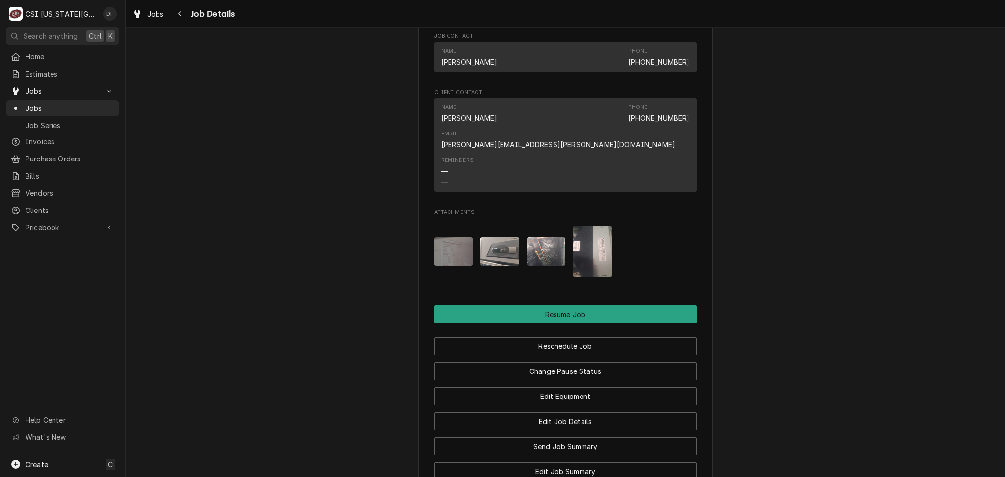
scroll to position [1178, 0]
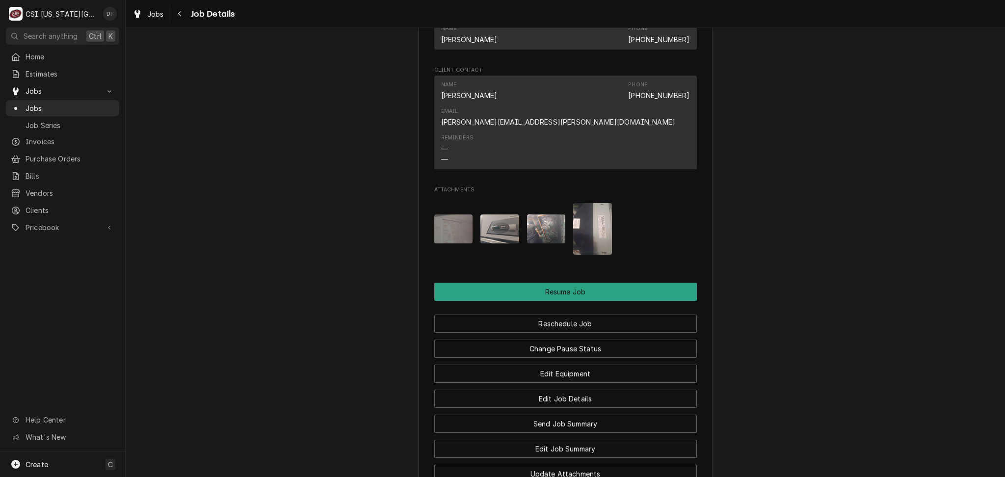
click at [594, 215] on img "Attachments" at bounding box center [592, 229] width 39 height 52
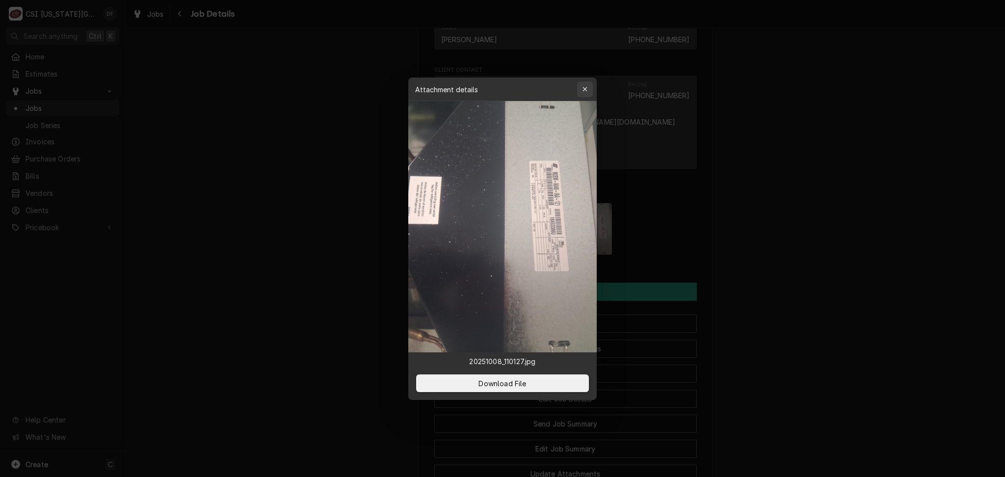
click at [582, 91] on icon "button" at bounding box center [584, 89] width 5 height 7
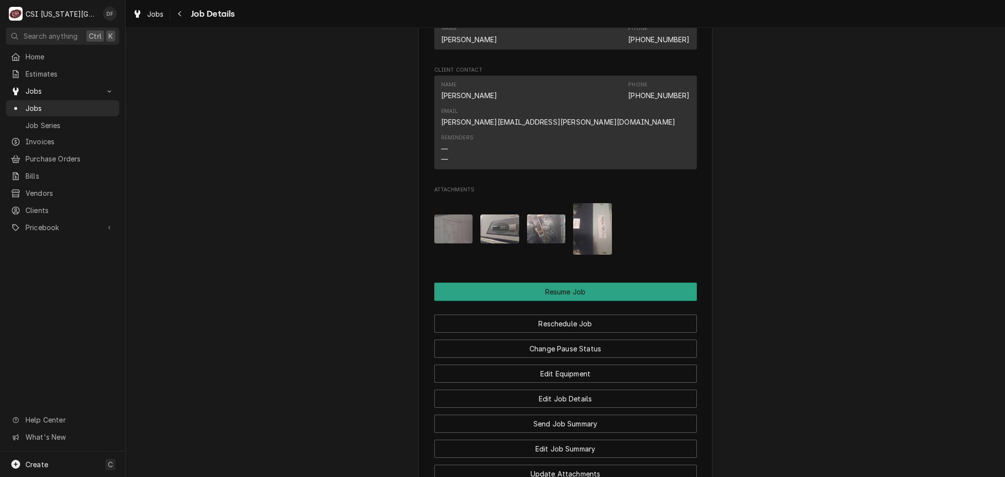
click at [550, 219] on img "Attachments" at bounding box center [546, 228] width 39 height 29
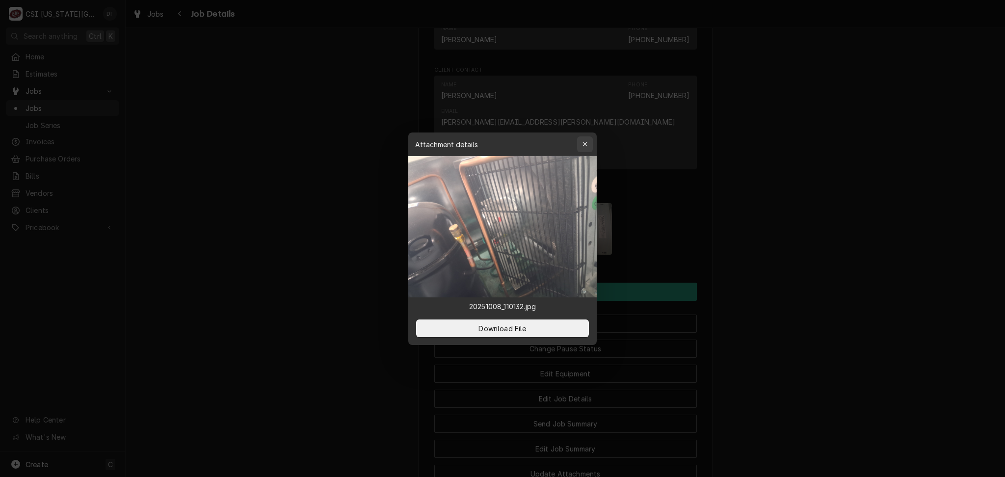
click at [585, 141] on icon "button" at bounding box center [584, 144] width 5 height 7
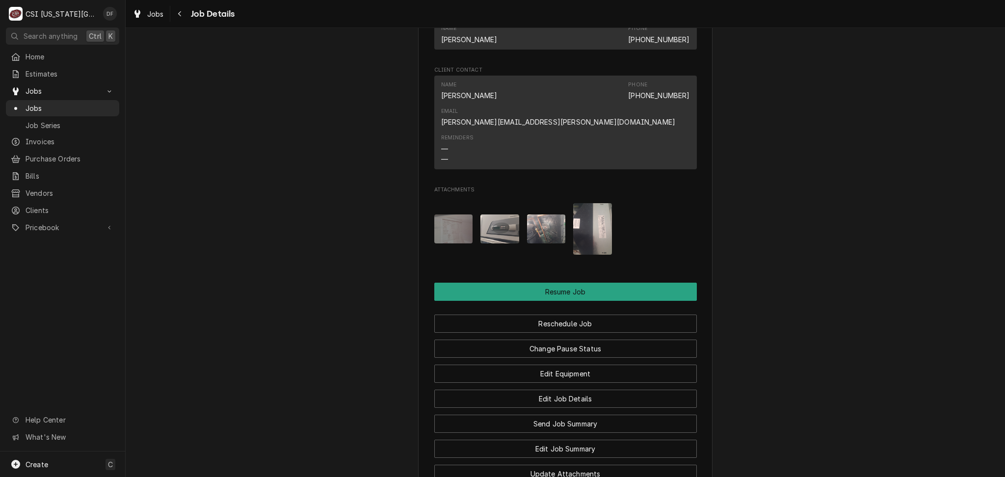
click at [489, 214] on img "Attachments" at bounding box center [499, 228] width 39 height 29
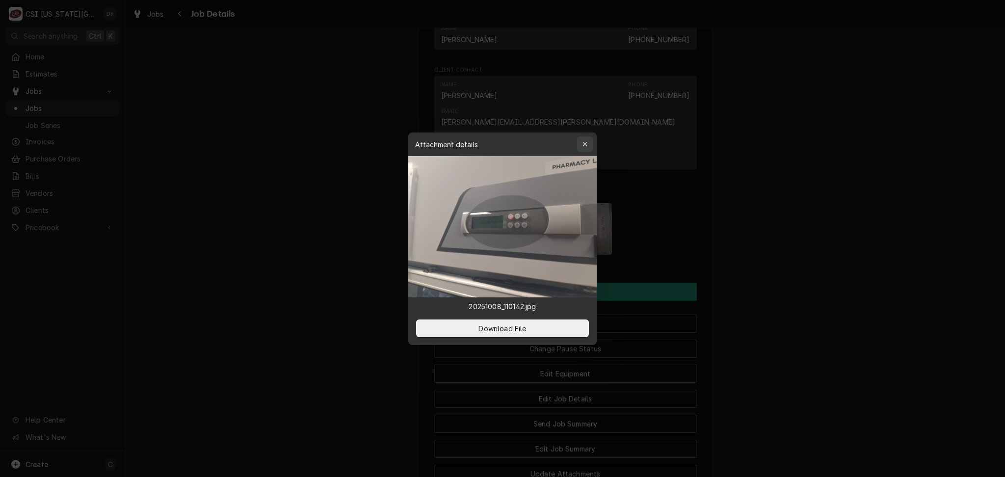
click at [586, 149] on div "button" at bounding box center [585, 144] width 10 height 10
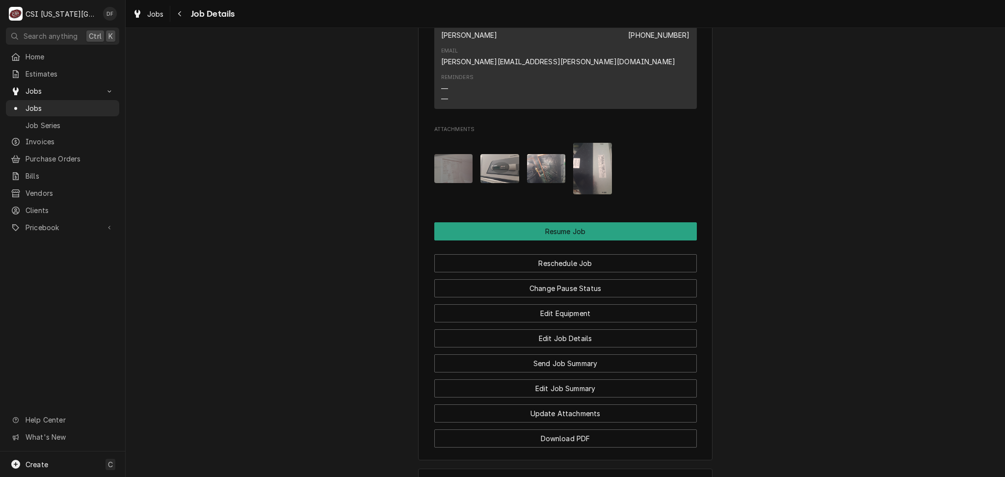
scroll to position [1243, 0]
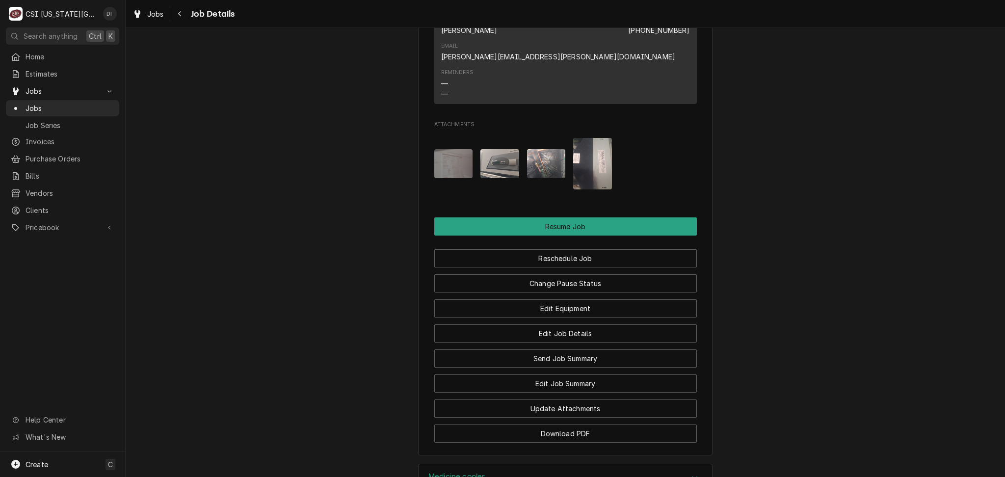
click at [486, 149] on img "Attachments" at bounding box center [499, 163] width 39 height 29
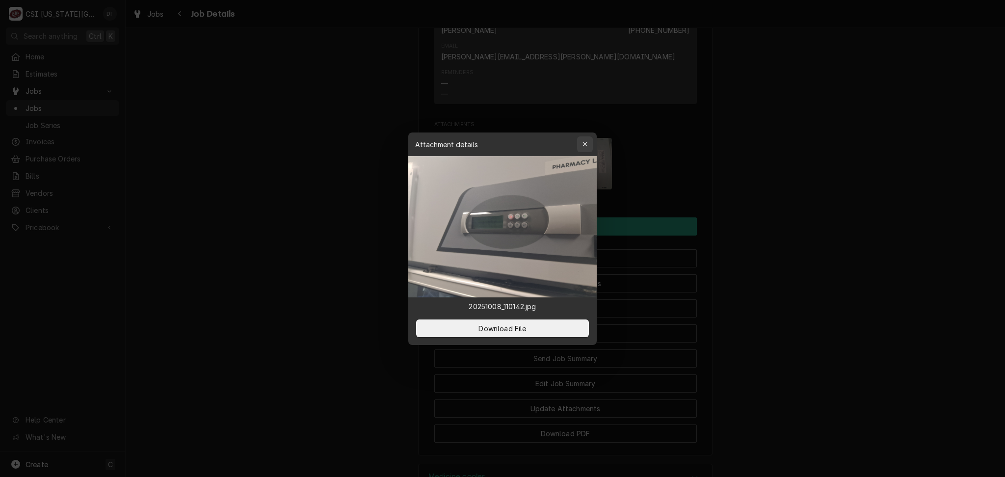
click at [584, 147] on icon "button" at bounding box center [584, 144] width 5 height 7
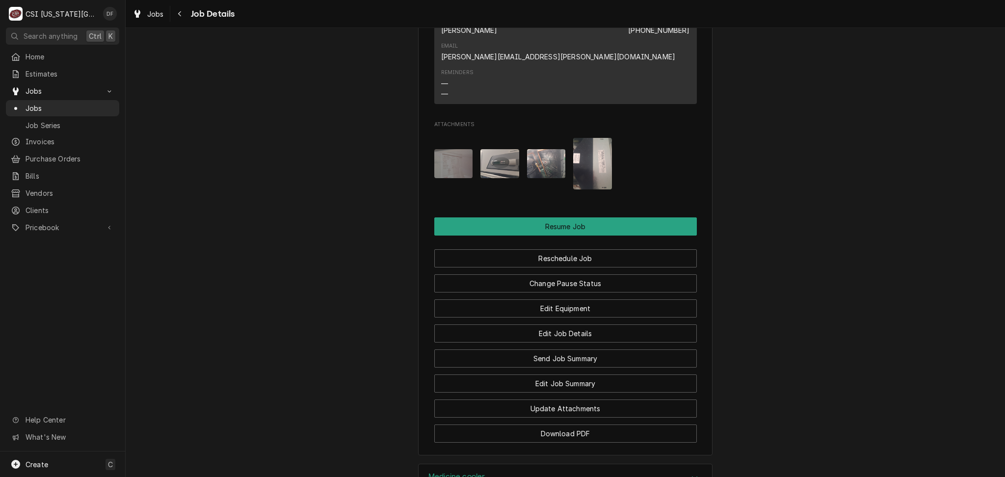
click at [538, 149] on img "Attachments" at bounding box center [546, 163] width 39 height 29
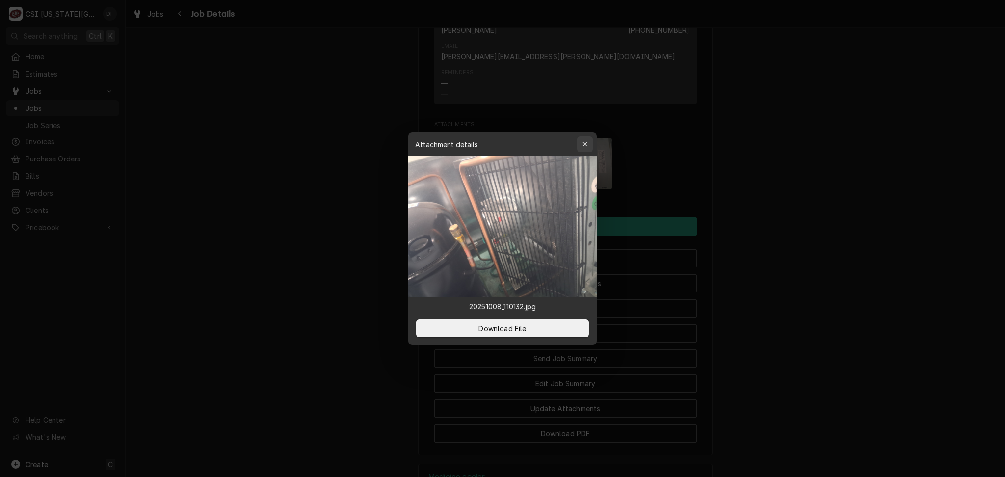
click at [591, 144] on button "button" at bounding box center [585, 144] width 16 height 16
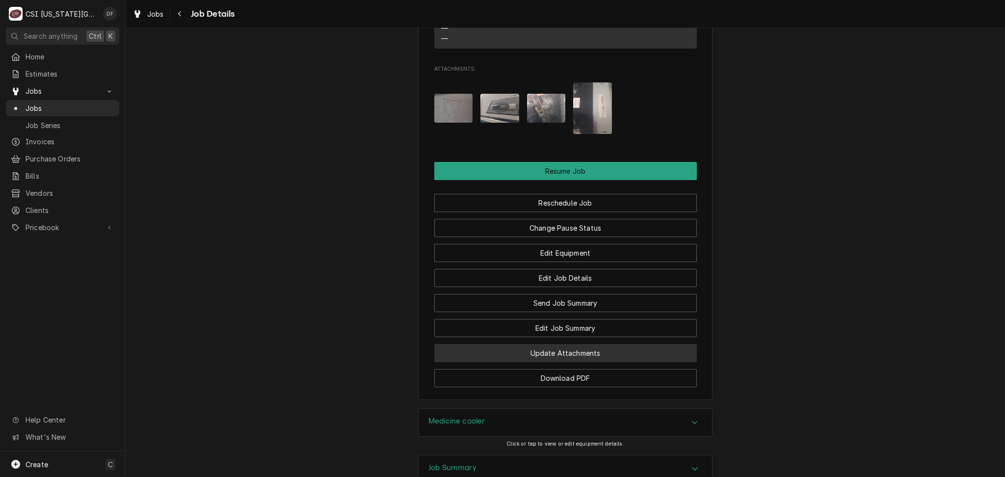
scroll to position [1400, 0]
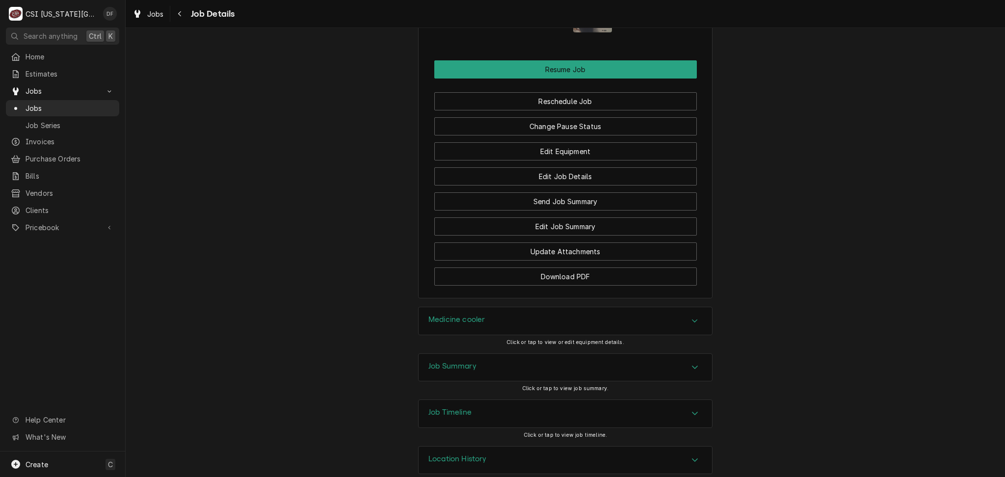
click at [475, 354] on div "Job Summary" at bounding box center [565, 367] width 293 height 27
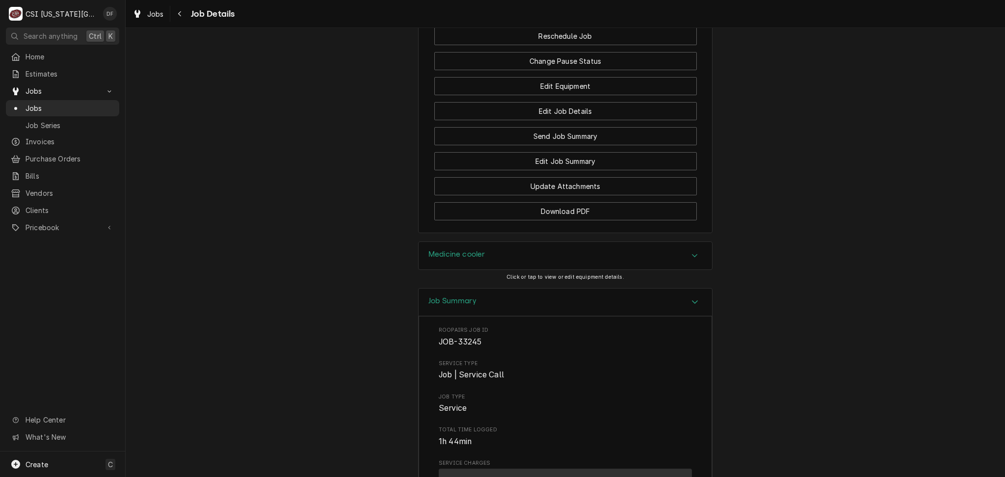
scroll to position [1138, 0]
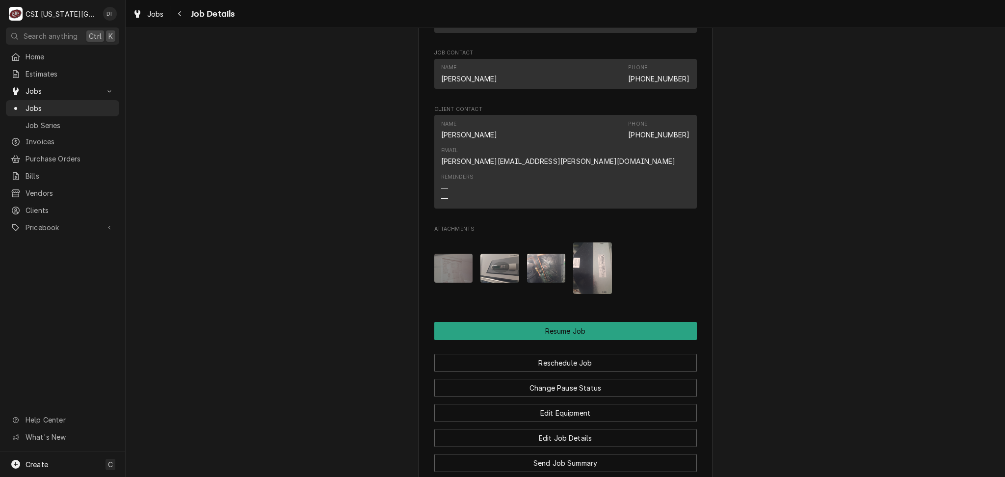
click at [453, 260] on img "Attachments" at bounding box center [453, 268] width 39 height 29
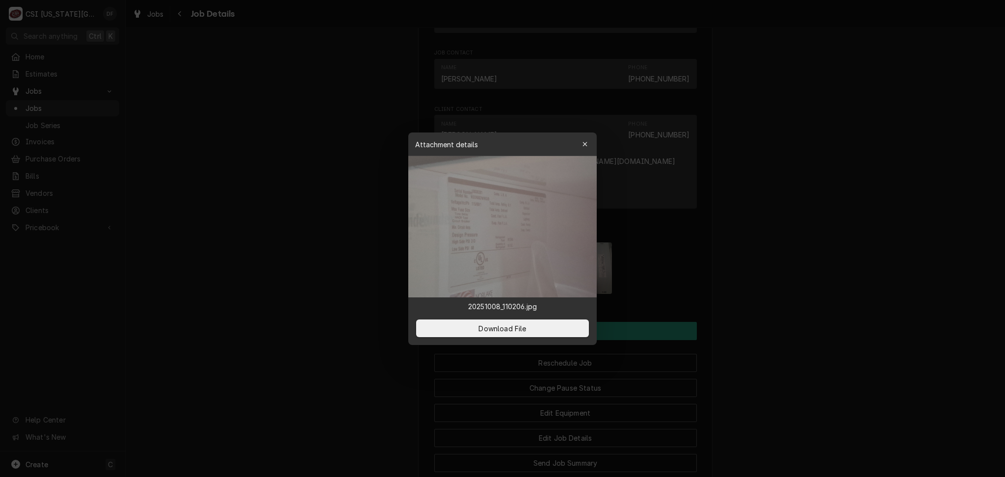
click at [578, 144] on button "button" at bounding box center [585, 144] width 16 height 16
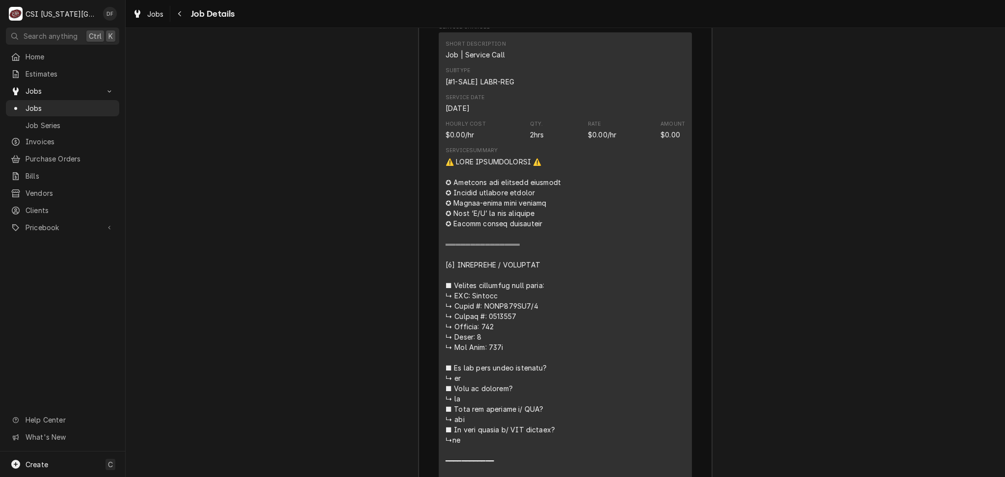
scroll to position [1923, 0]
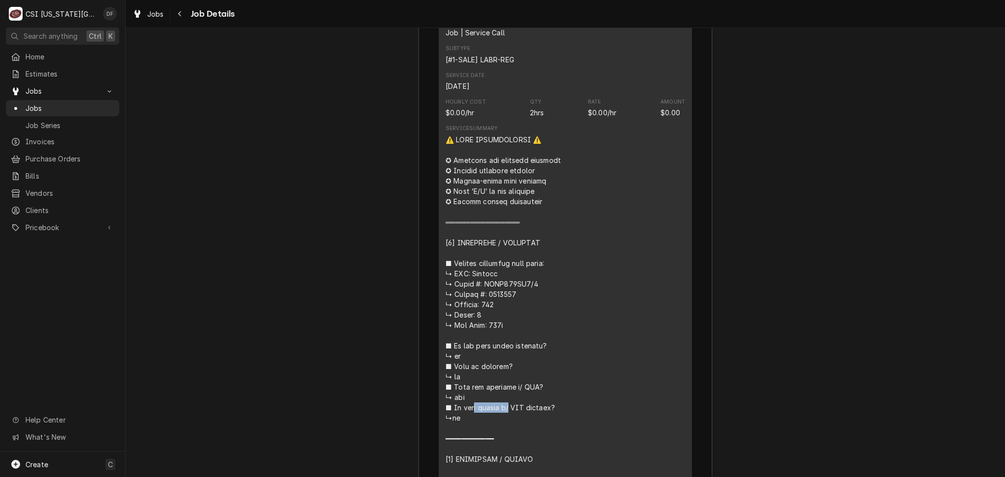
drag, startPoint x: 530, startPoint y: 269, endPoint x: 478, endPoint y: 267, distance: 52.5
copy div "𝘁 𝘁𝗮𝗴𝗴𝗲𝗱 𝘄/"
drag, startPoint x: 508, startPoint y: 281, endPoint x: 479, endPoint y: 280, distance: 29.0
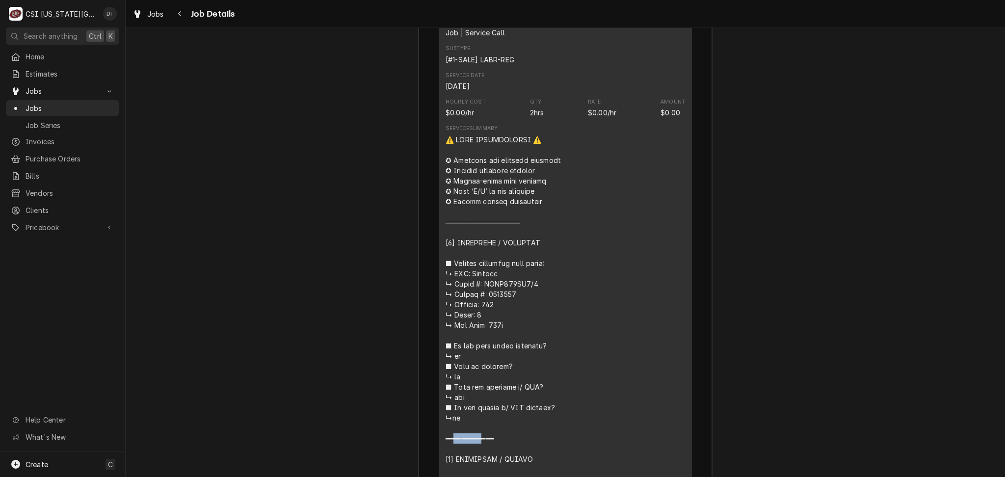
copy div "━━━━━━━"
drag, startPoint x: 450, startPoint y: 261, endPoint x: 526, endPoint y: 276, distance: 77.2
copy div "𝘃𝗲𝗿𝗶𝗳𝗶𝗲𝗱 𝘄/ 𝗠𝗙𝗚? ↳ yes ■ 𝗜𝘀 𝘂𝗻𝗶𝘁 𝘁𝗮𝗴𝗴𝗲𝗱 𝘄/ 𝗖𝗦𝗜 𝘀𝘁𝗶𝗰𝗸𝗲𝗿? ↳no ━━━━━━━━━"
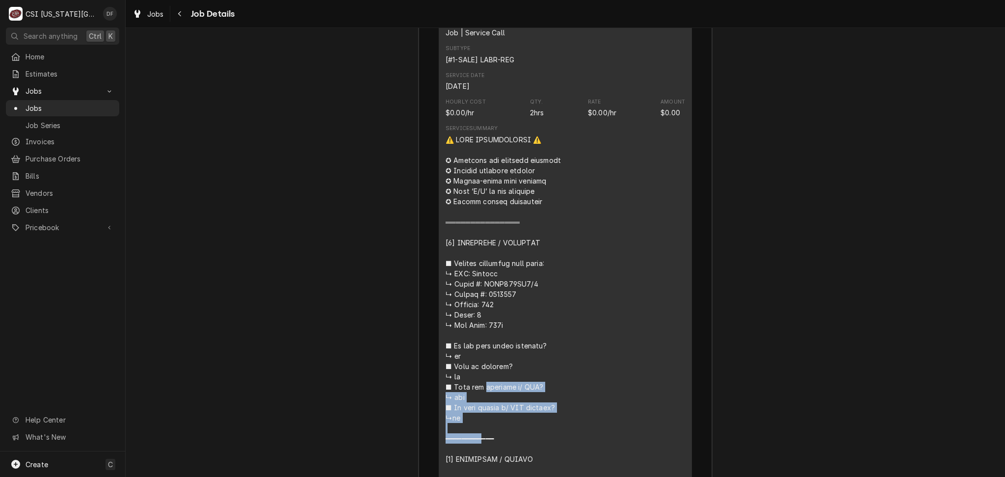
drag, startPoint x: 526, startPoint y: 276, endPoint x: 519, endPoint y: 277, distance: 7.4
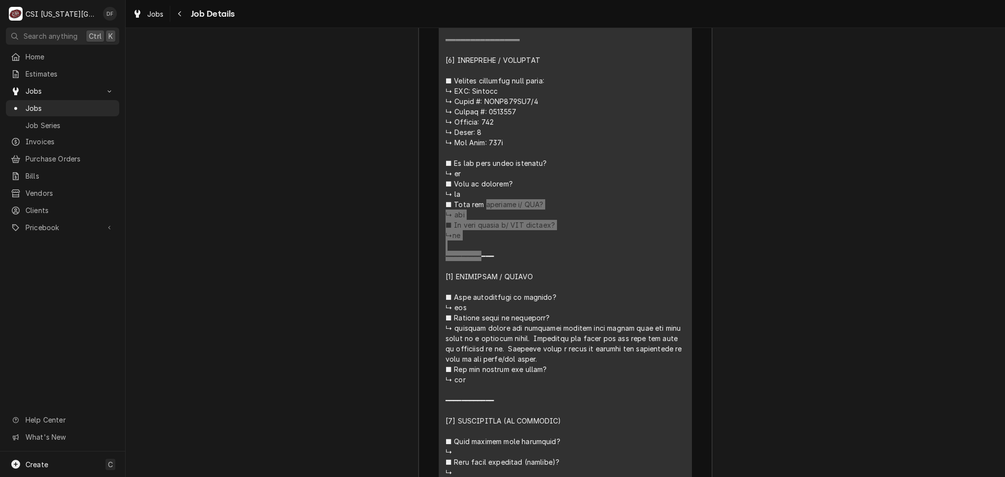
scroll to position [2185, 0]
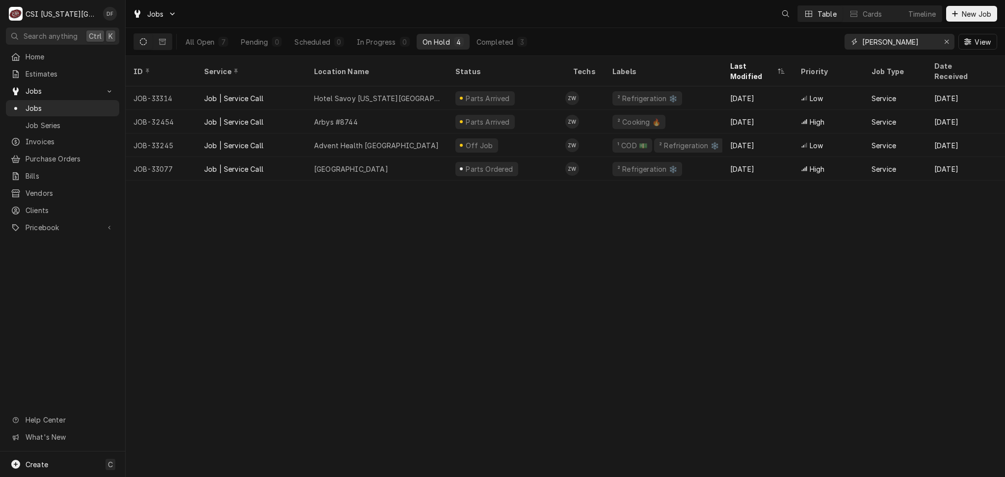
drag, startPoint x: 886, startPoint y: 43, endPoint x: 833, endPoint y: 48, distance: 52.7
click at [833, 48] on div "All Open 7 Pending 0 Scheduled 0 In Progress 0 On Hold 4 Completed 3 [PERSON_NA…" at bounding box center [565, 41] width 864 height 27
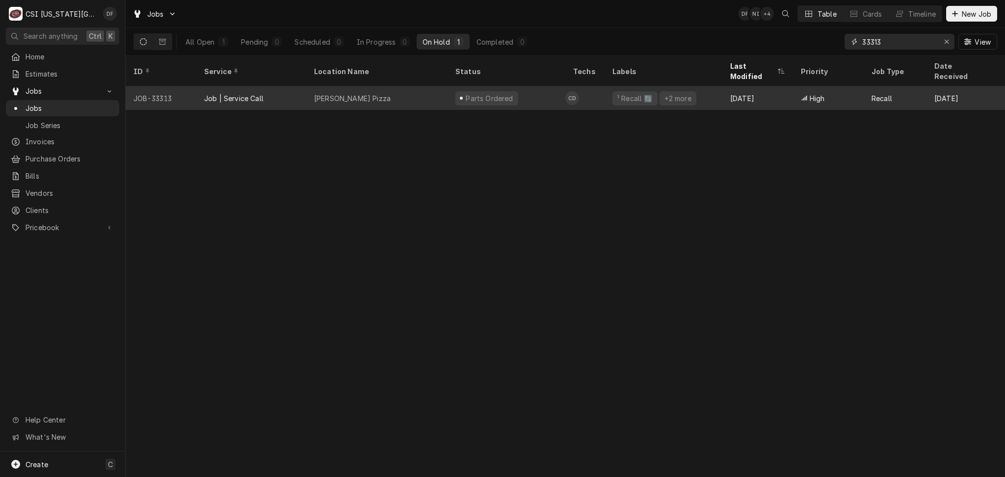
type input "33313"
click at [517, 93] on div "Parts Ordered" at bounding box center [506, 98] width 118 height 24
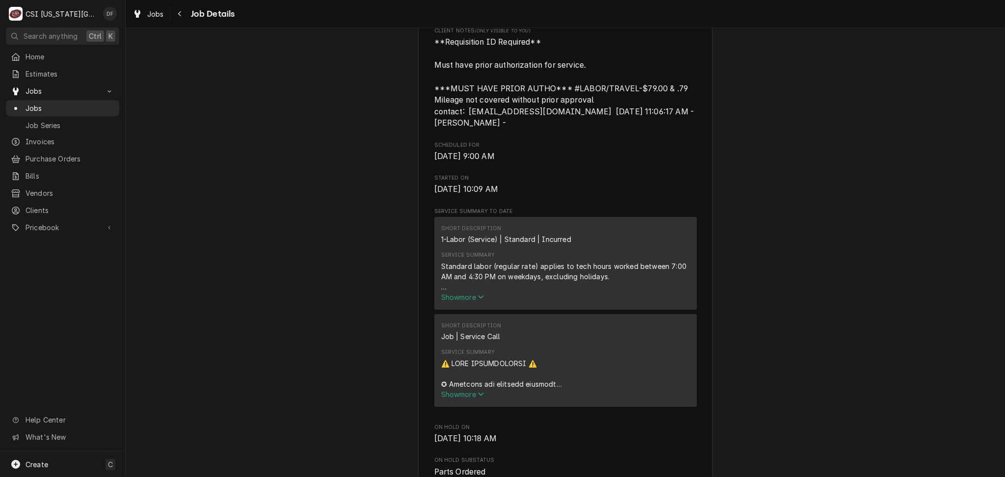
scroll to position [393, 0]
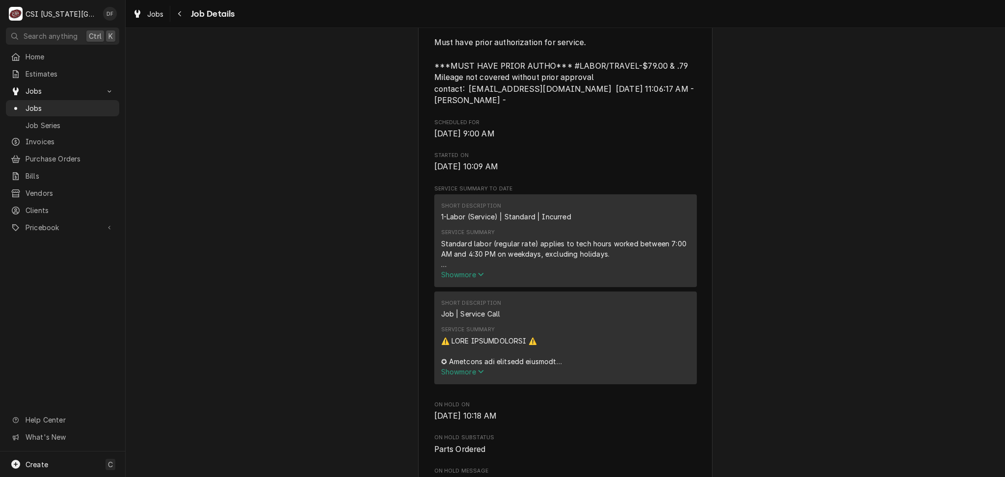
click at [456, 376] on span "Show more" at bounding box center [462, 371] width 43 height 8
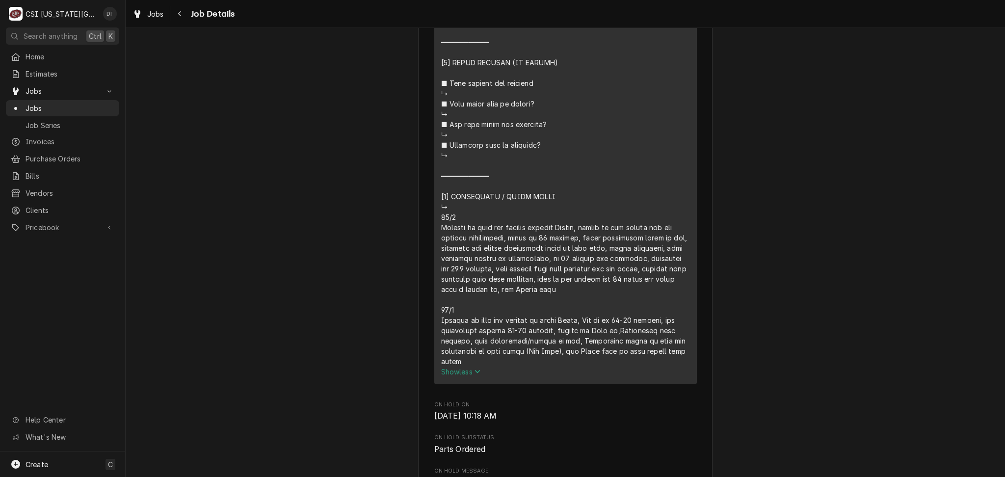
scroll to position [1243, 0]
